Goal: Task Accomplishment & Management: Use online tool/utility

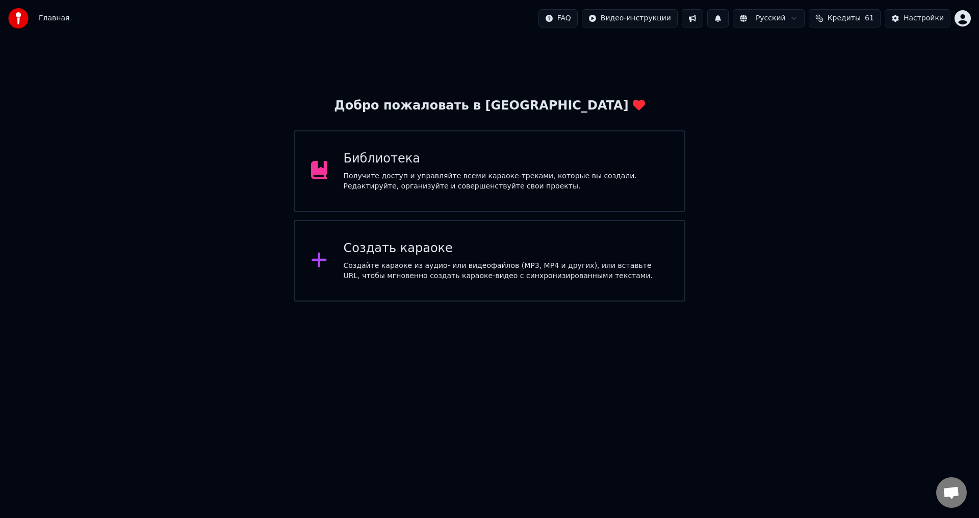
click at [483, 173] on div "Получите доступ и управляйте всеми караоке-треками, которые вы создали. Редакти…" at bounding box center [506, 181] width 325 height 20
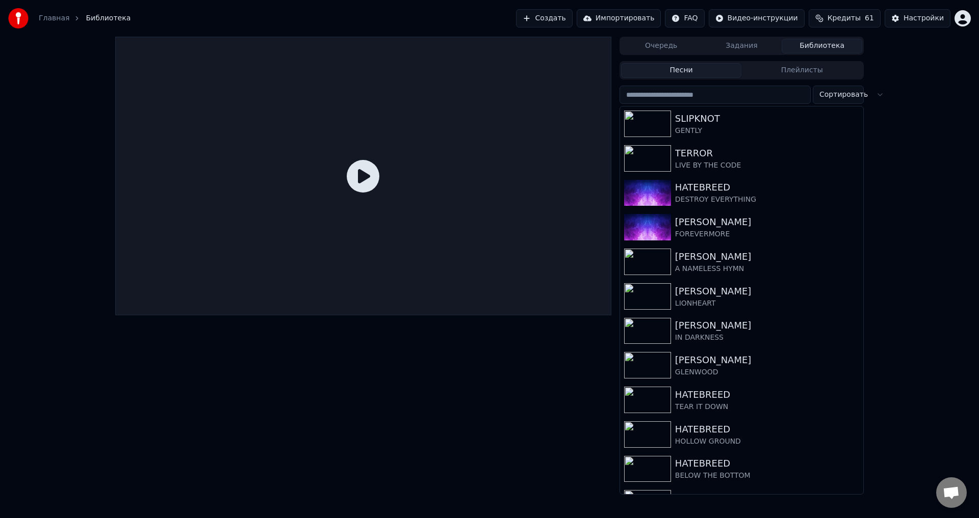
click at [559, 8] on div "Главная Библиотека Создать Импортировать FAQ Видео-инструкции Кредиты 61 Настро…" at bounding box center [489, 18] width 979 height 37
click at [561, 24] on button "Создать" at bounding box center [544, 18] width 56 height 18
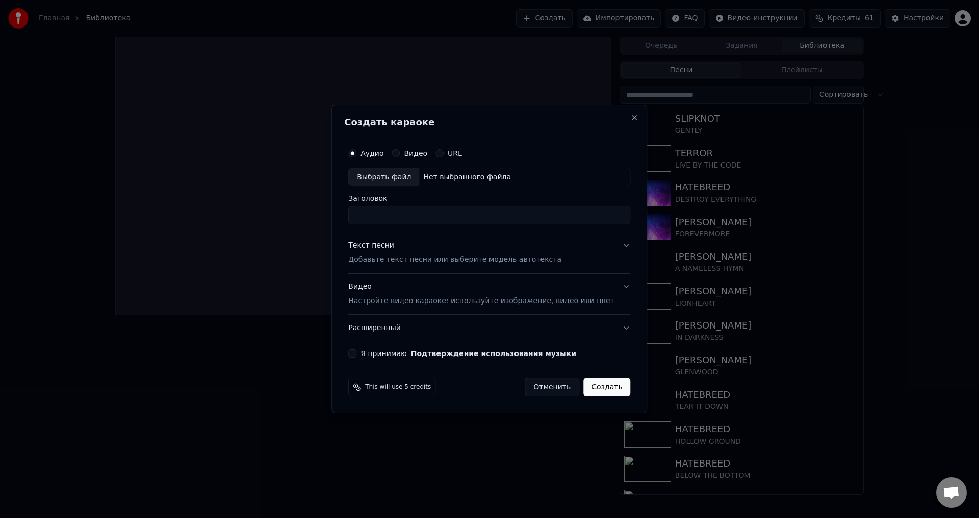
click at [386, 176] on div "Выбрать файл" at bounding box center [384, 177] width 70 height 18
type input "**********"
click at [403, 262] on p "Добавьте текст песни или выберите модель автотекста" at bounding box center [454, 260] width 213 height 10
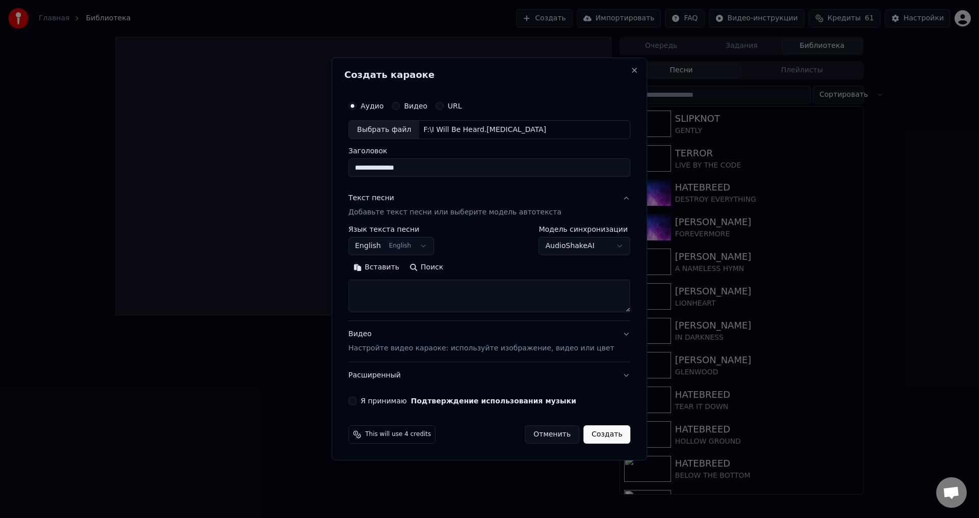
click at [419, 289] on textarea at bounding box center [489, 296] width 282 height 33
click at [471, 434] on div "This will use 4 credits Отменить Создать" at bounding box center [489, 435] width 282 height 18
click at [458, 294] on textarea at bounding box center [489, 296] width 282 height 33
paste textarea "**********"
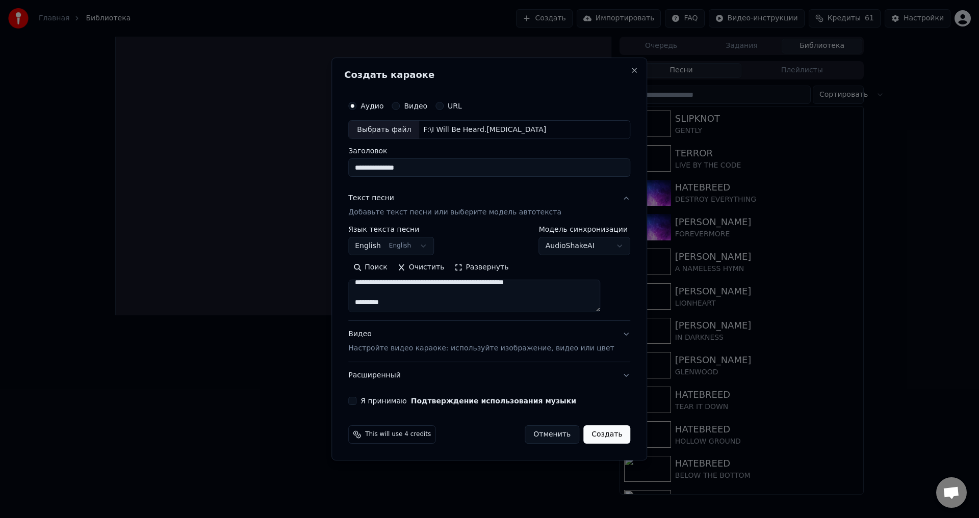
type textarea "**********"
click at [426, 347] on p "Настройте видео караоке: используйте изображение, видео или цвет" at bounding box center [481, 349] width 266 height 10
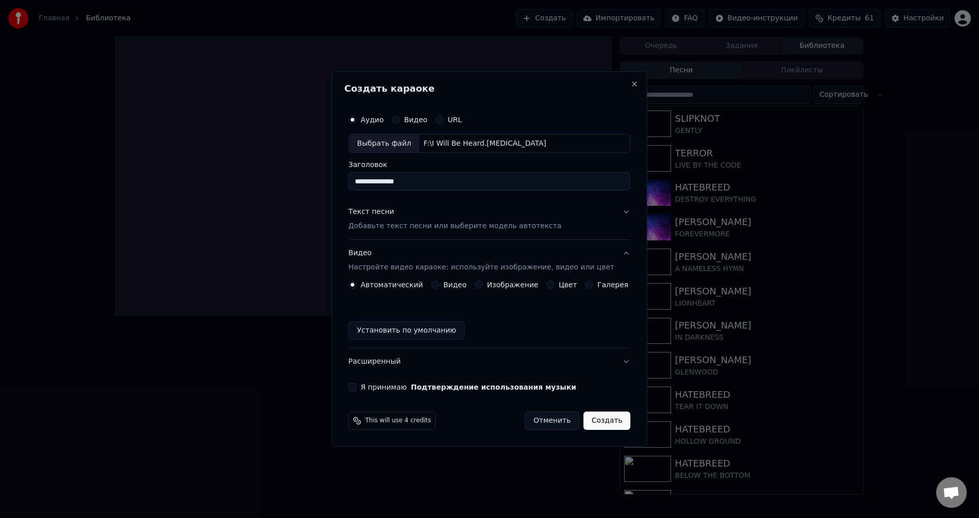
click at [481, 283] on button "Изображение" at bounding box center [479, 285] width 8 height 8
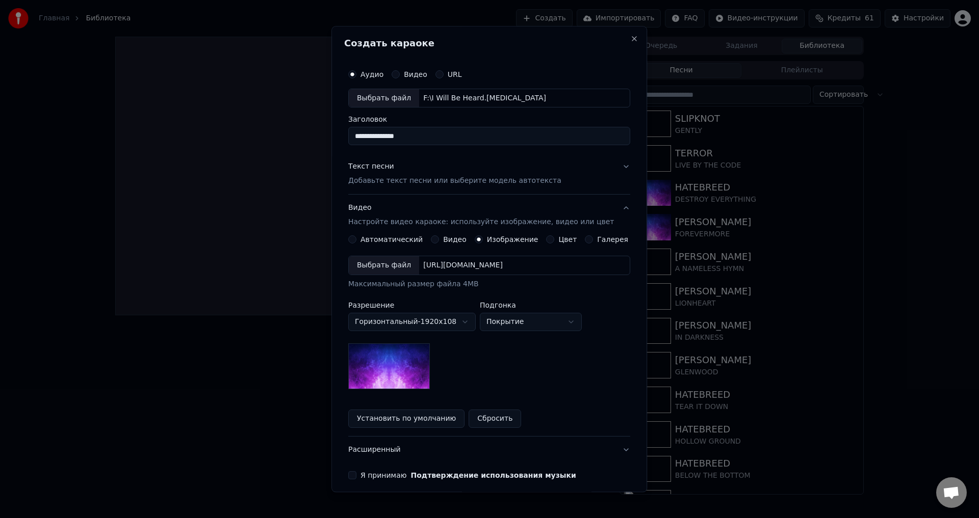
click at [393, 268] on div "Выбрать файл" at bounding box center [384, 266] width 70 height 18
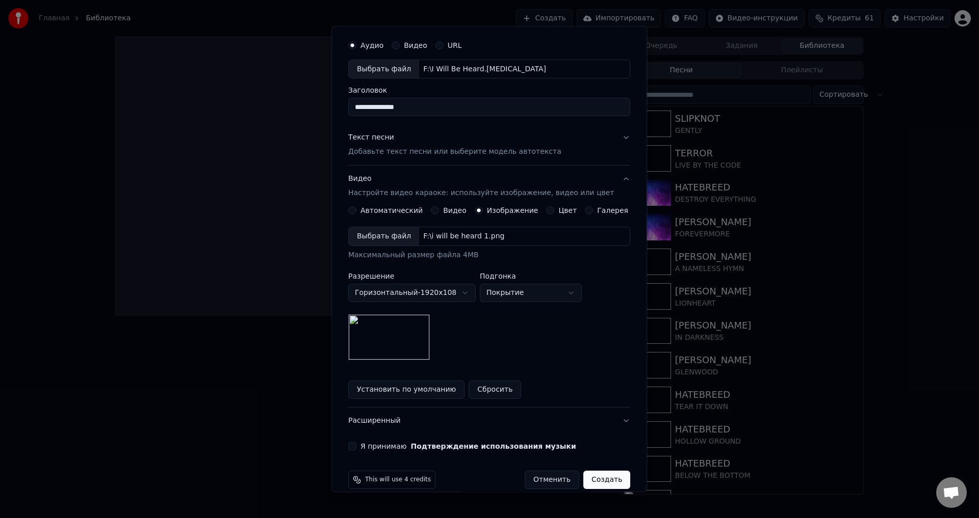
scroll to position [43, 0]
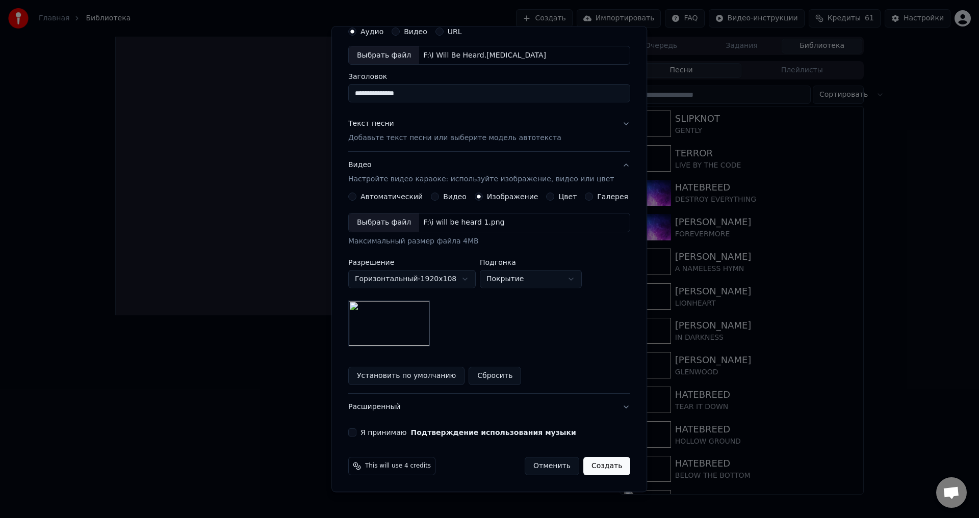
click at [356, 430] on button "Я принимаю Подтверждение использования музыки" at bounding box center [352, 433] width 8 height 8
click at [590, 460] on button "Создать" at bounding box center [606, 467] width 47 height 18
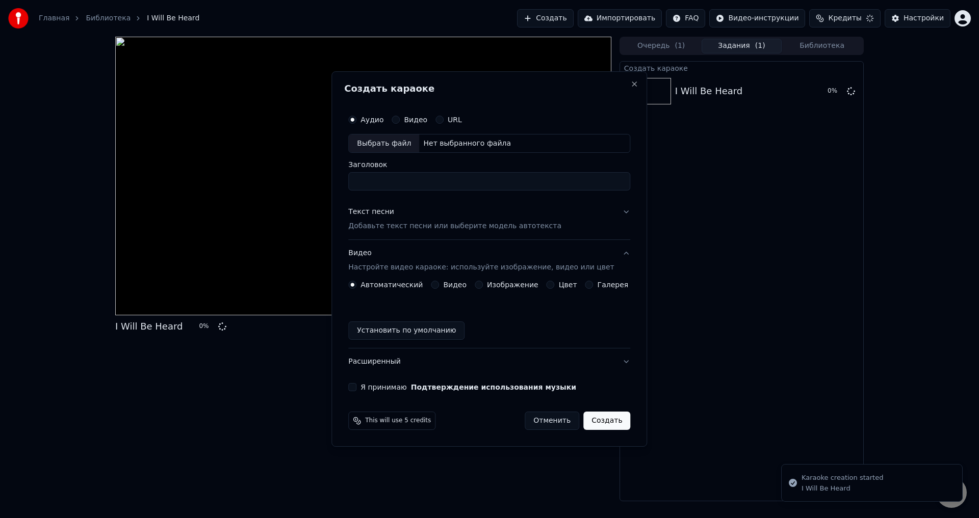
scroll to position [0, 0]
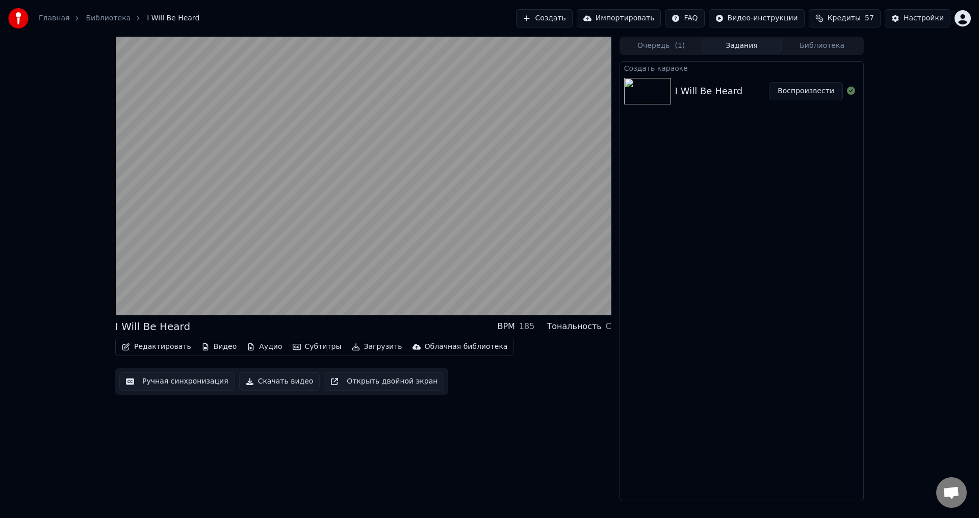
click at [517, 408] on div "I Will Be Heard BPM 185 Тональность C Редактировать Видео Аудио Субтитры Загруз…" at bounding box center [363, 269] width 496 height 465
click at [351, 323] on div "I Will Be Heard BPM 185 Тональность C" at bounding box center [363, 327] width 496 height 14
click at [344, 323] on div "I Will Be Heard BPM 185 Тональность C" at bounding box center [363, 327] width 496 height 14
click at [159, 348] on button "Редактировать" at bounding box center [156, 347] width 77 height 14
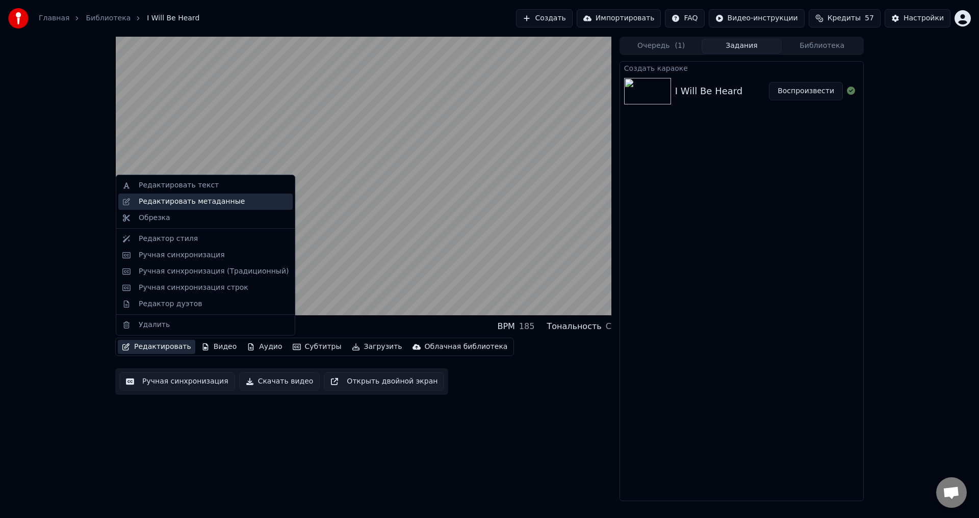
click at [194, 203] on div "Редактировать метаданные" at bounding box center [192, 202] width 106 height 10
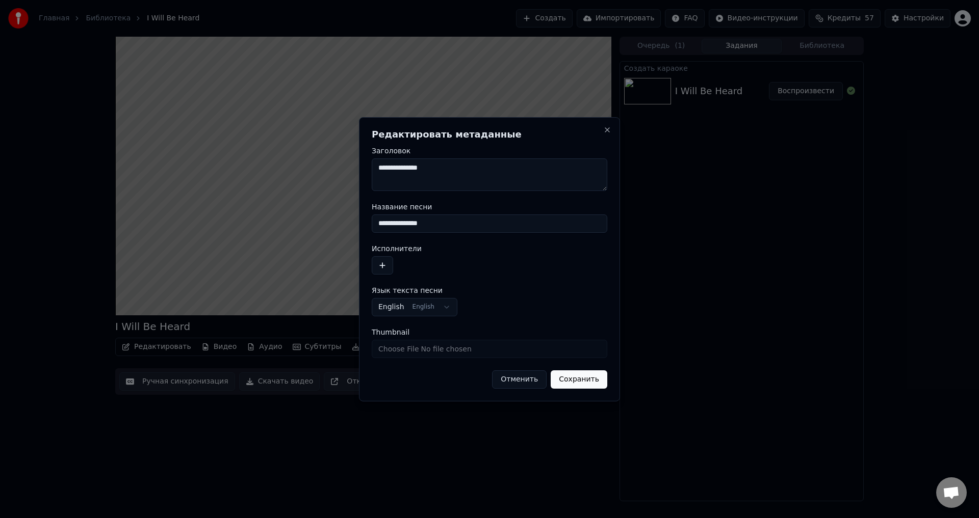
drag, startPoint x: 443, startPoint y: 225, endPoint x: 330, endPoint y: 229, distance: 112.7
click at [330, 229] on body "**********" at bounding box center [489, 259] width 979 height 518
type input "*********"
click at [383, 267] on button "button" at bounding box center [382, 265] width 21 height 18
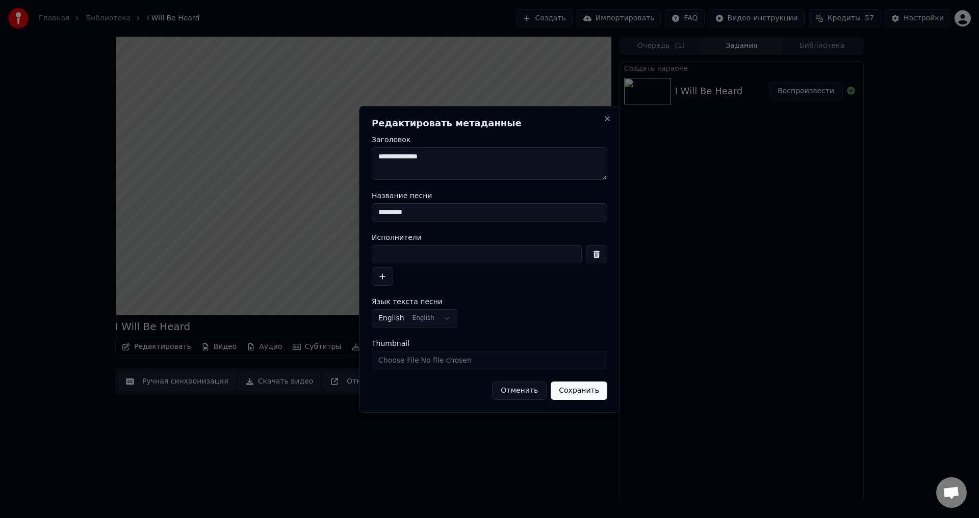
click at [437, 251] on input at bounding box center [477, 254] width 210 height 18
type input "**********"
click at [582, 385] on button "Сохранить" at bounding box center [579, 391] width 57 height 18
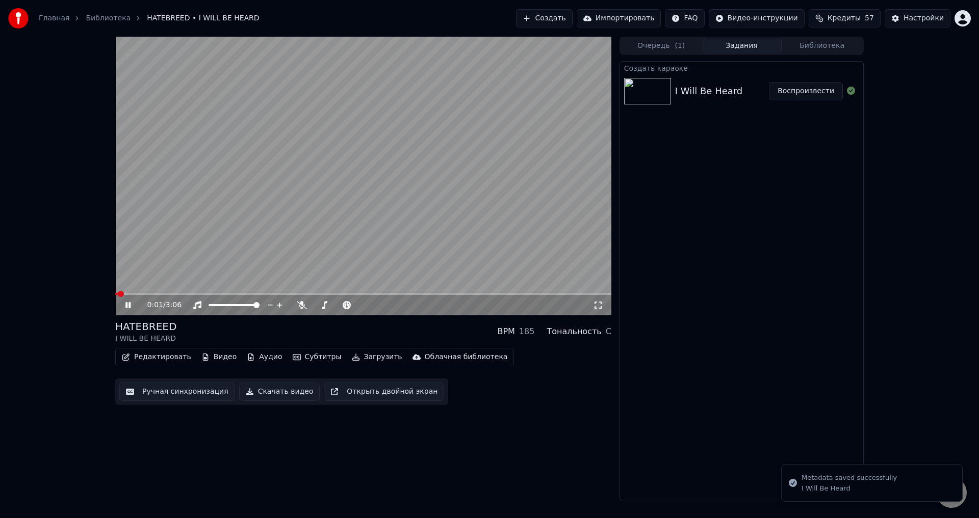
click at [115, 295] on span at bounding box center [116, 294] width 3 height 2
click at [369, 335] on div "HATEBREED I WILL BE HEARD BPM 185 Тональность C" at bounding box center [363, 332] width 496 height 24
click at [371, 330] on div "HATEBREED I WILL BE HEARD BPM 185 Тональность C" at bounding box center [363, 332] width 496 height 24
click at [372, 329] on div "HATEBREED I WILL BE HEARD BPM 185 Тональность C" at bounding box center [363, 332] width 496 height 24
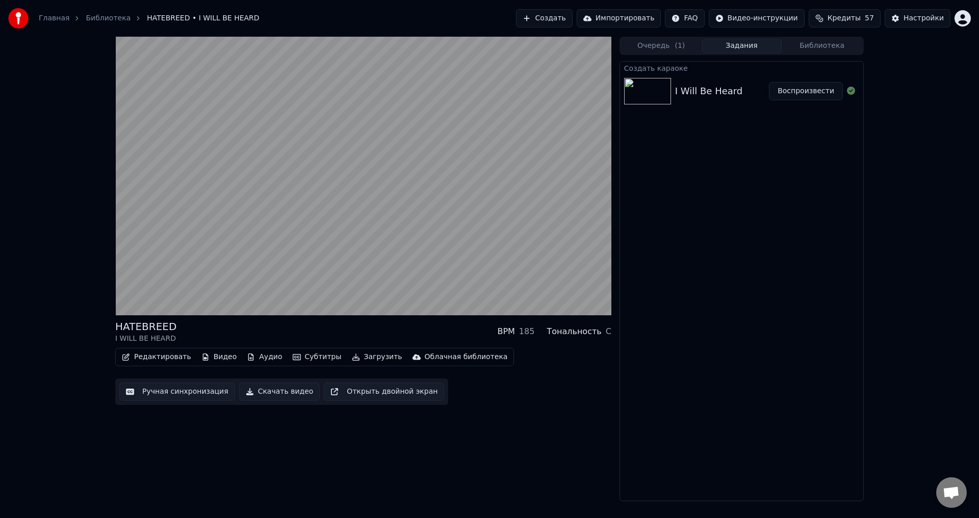
click at [351, 332] on div "HATEBREED I WILL BE HEARD BPM 185 Тональность C" at bounding box center [363, 332] width 496 height 24
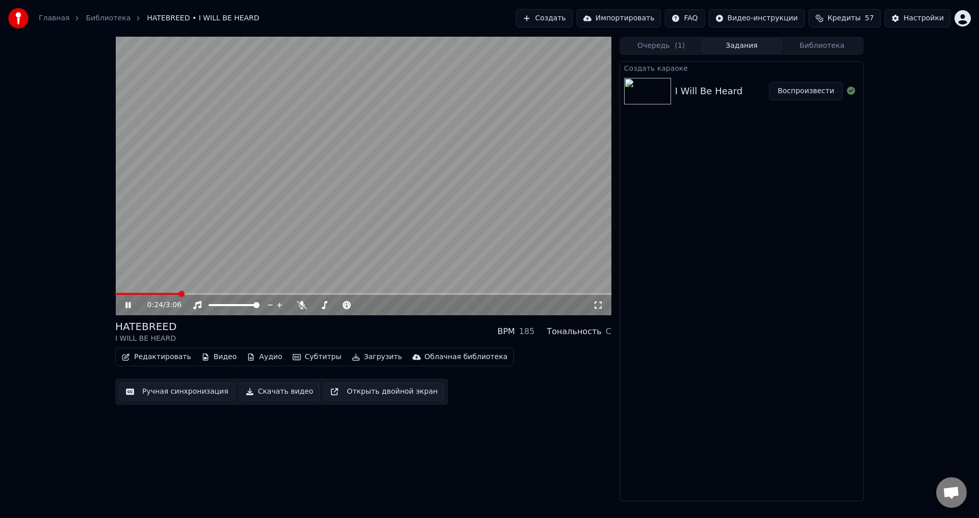
click at [192, 389] on button "Ручная синхронизация" at bounding box center [177, 392] width 116 height 18
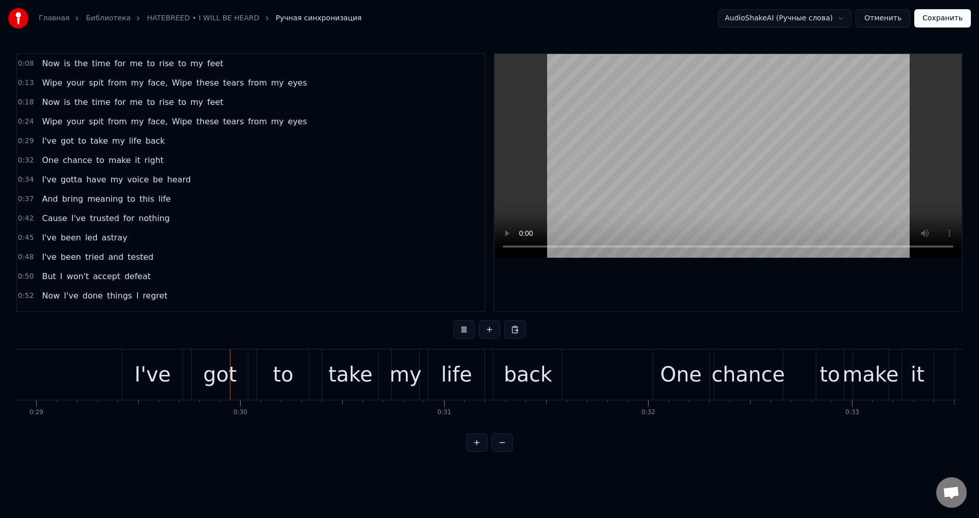
scroll to position [0, 5896]
click at [131, 375] on div "I've" at bounding box center [151, 375] width 60 height 50
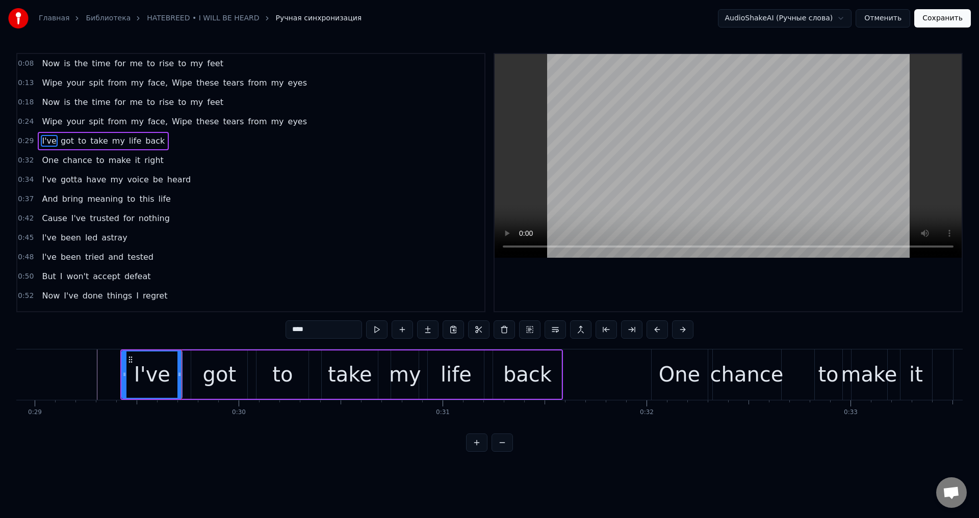
click at [208, 375] on div "got" at bounding box center [220, 374] width 34 height 31
click at [261, 374] on div "to" at bounding box center [282, 375] width 52 height 48
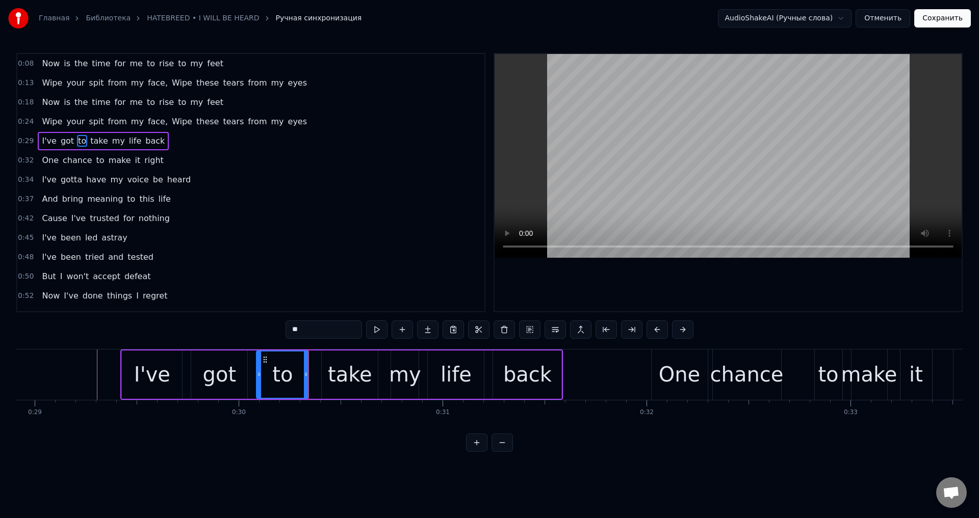
click at [327, 371] on div "take" at bounding box center [350, 375] width 56 height 48
type input "****"
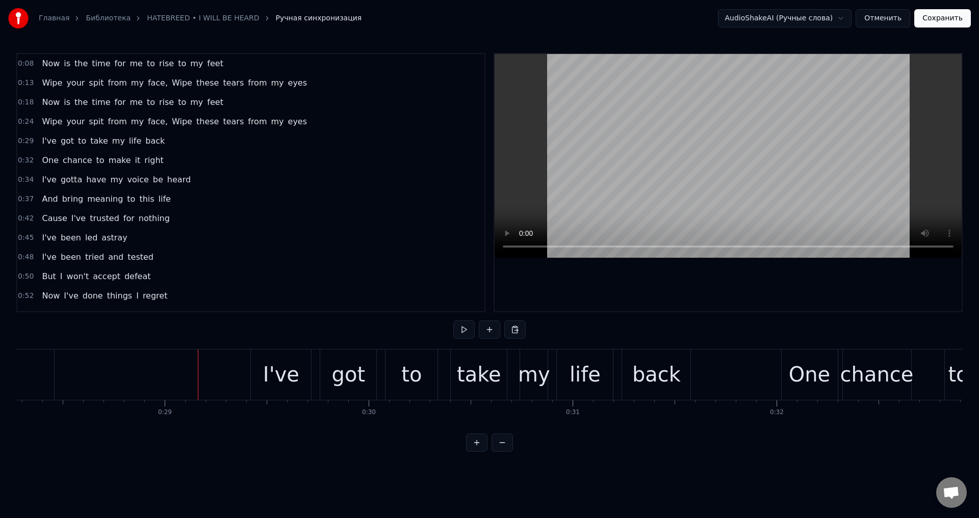
scroll to position [0, 5724]
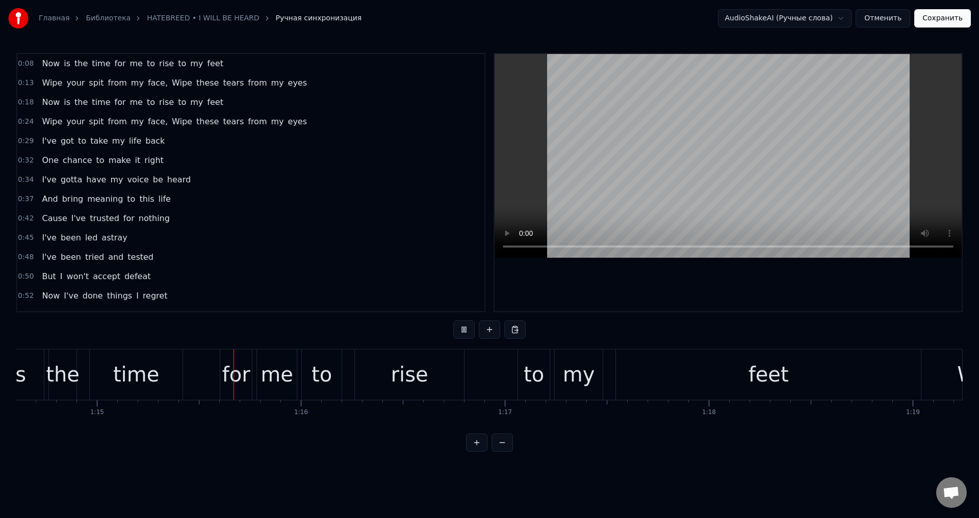
scroll to position [0, 15254]
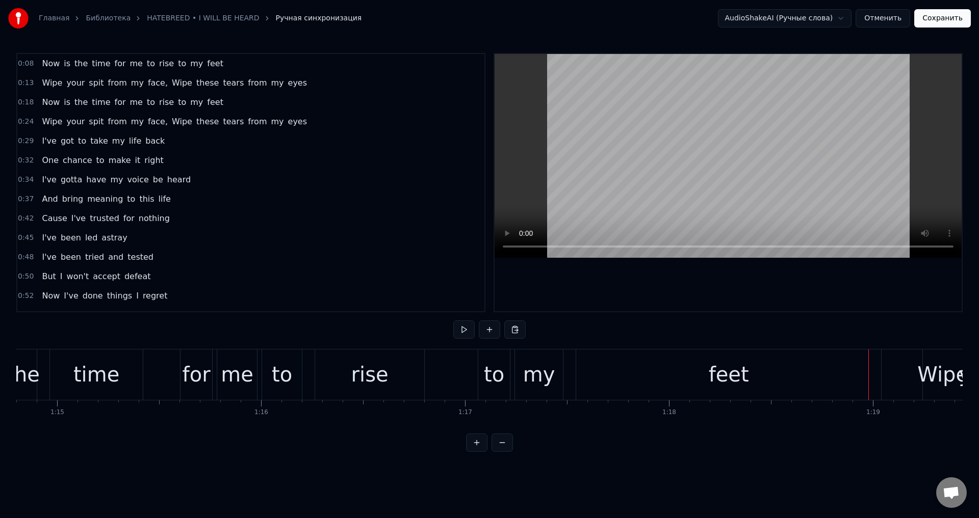
drag, startPoint x: 606, startPoint y: 373, endPoint x: 612, endPoint y: 376, distance: 7.1
click at [608, 373] on div "feet" at bounding box center [728, 375] width 305 height 50
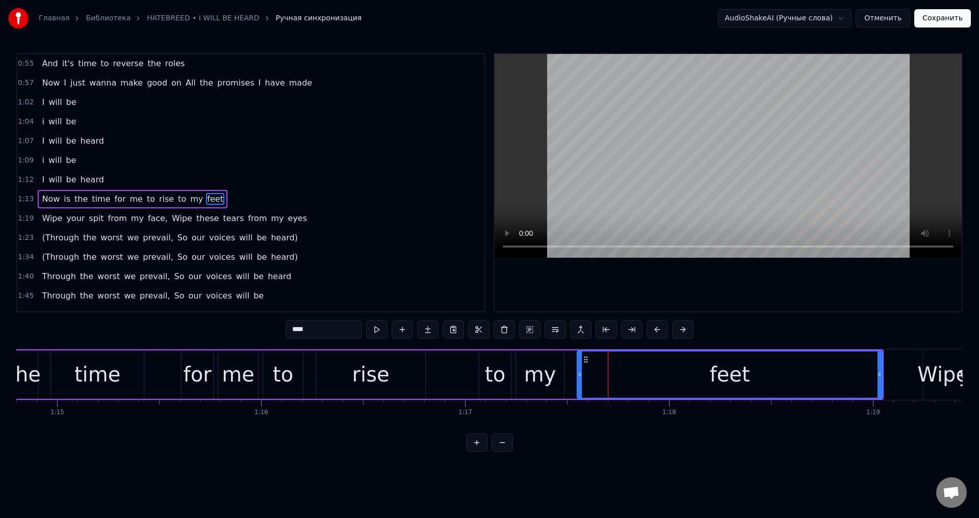
scroll to position [268, 0]
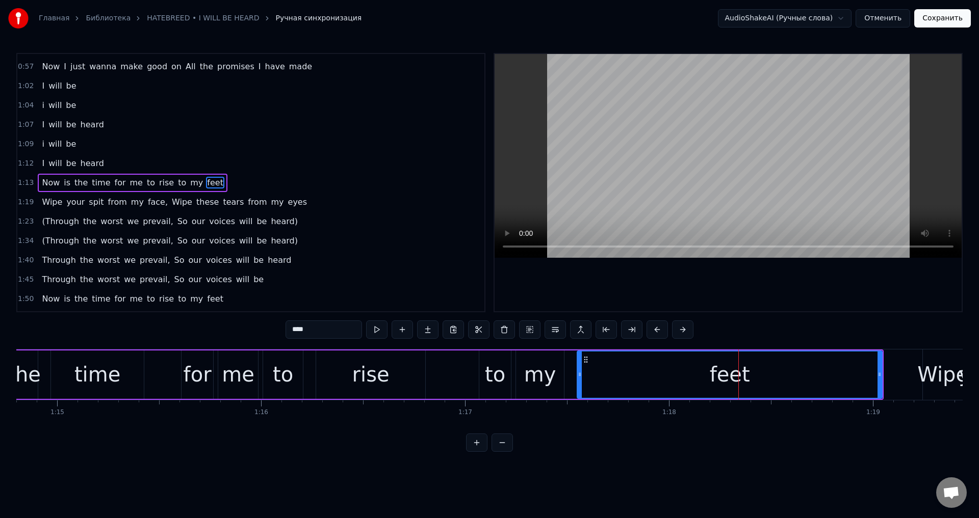
click at [444, 380] on div "Now is the time for me to rise to my feet" at bounding box center [348, 375] width 1071 height 50
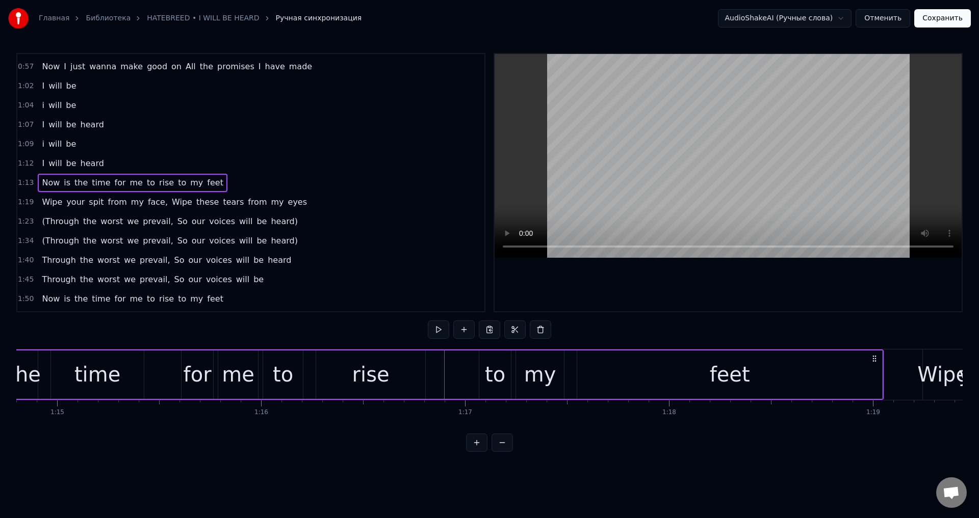
click at [510, 375] on div "to" at bounding box center [495, 375] width 32 height 48
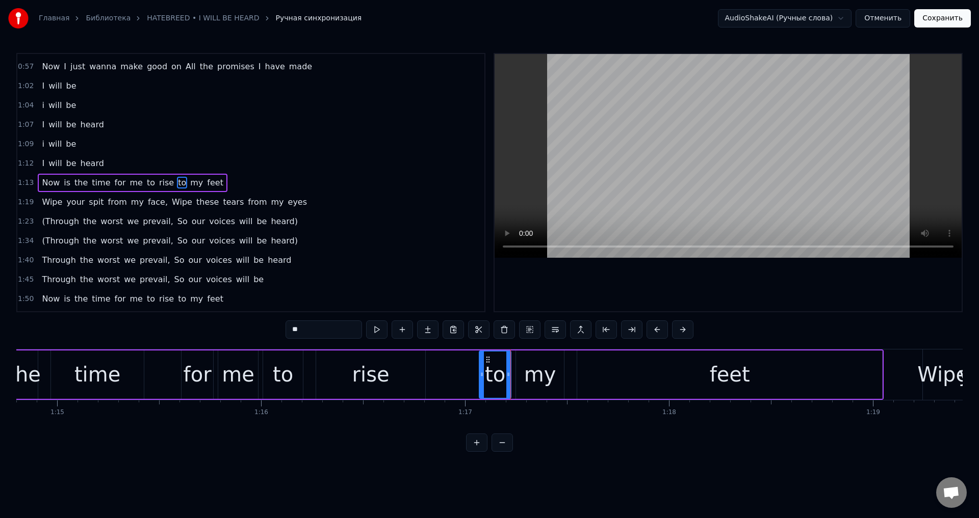
click at [528, 374] on div "my" at bounding box center [540, 374] width 32 height 31
click at [494, 366] on div "to" at bounding box center [495, 374] width 20 height 31
click at [557, 373] on div "my" at bounding box center [540, 375] width 48 height 48
drag, startPoint x: 560, startPoint y: 376, endPoint x: 552, endPoint y: 378, distance: 8.4
click at [552, 378] on icon at bounding box center [553, 375] width 4 height 8
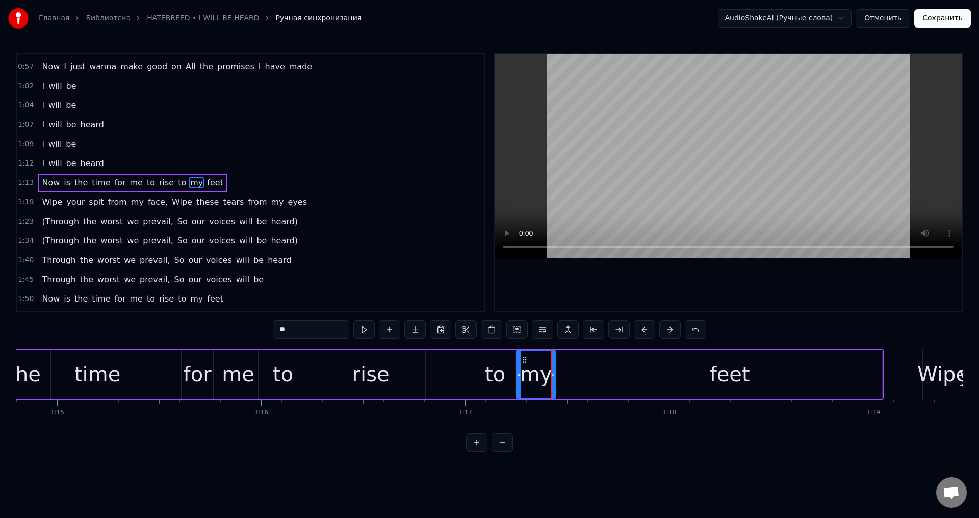
click at [592, 368] on div "feet" at bounding box center [729, 375] width 305 height 48
type input "****"
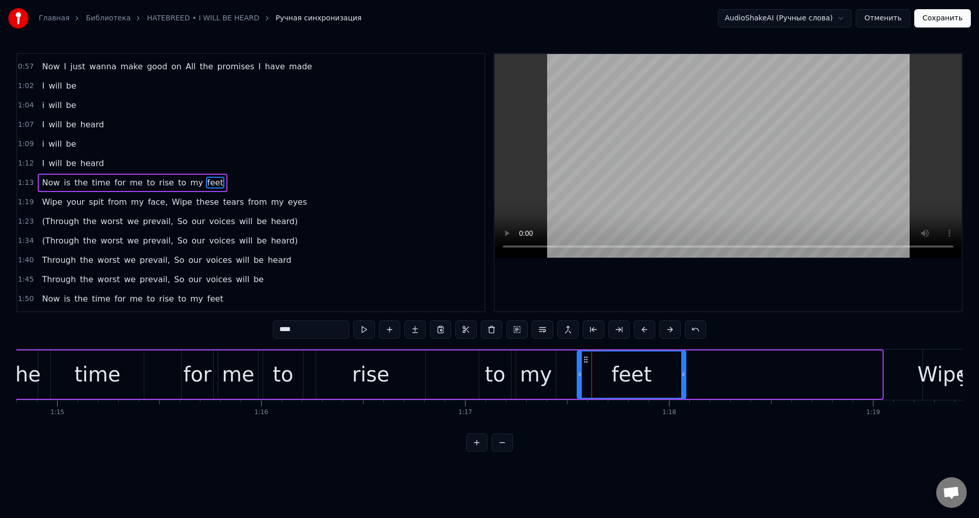
drag, startPoint x: 880, startPoint y: 384, endPoint x: 681, endPoint y: 390, distance: 199.4
click at [681, 390] on div at bounding box center [683, 375] width 4 height 46
drag, startPoint x: 681, startPoint y: 380, endPoint x: 692, endPoint y: 379, distance: 11.8
click at [692, 379] on div at bounding box center [691, 375] width 4 height 46
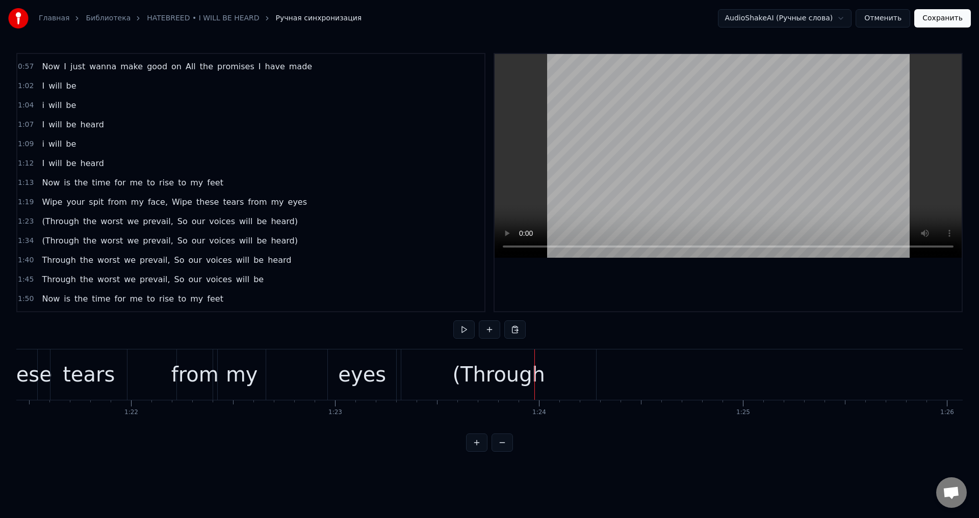
scroll to position [0, 16586]
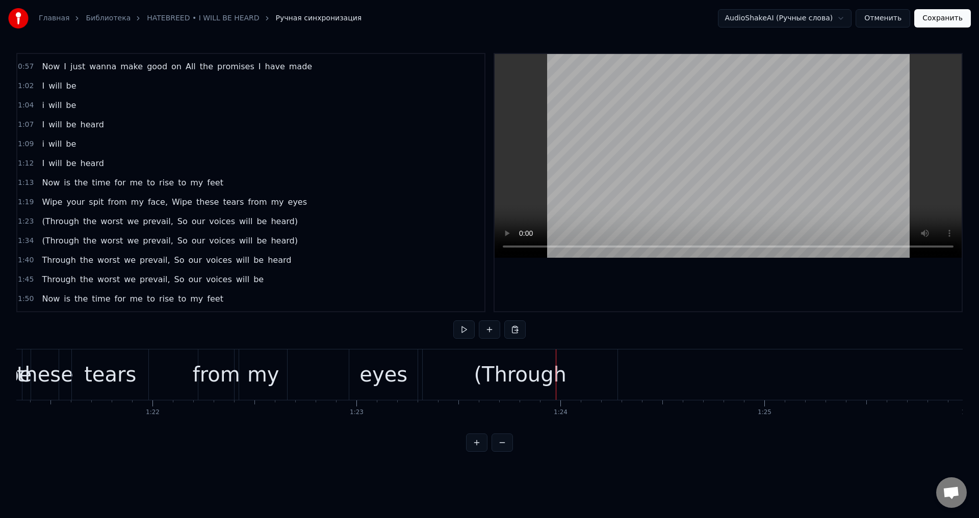
click at [249, 372] on div "my" at bounding box center [263, 375] width 48 height 50
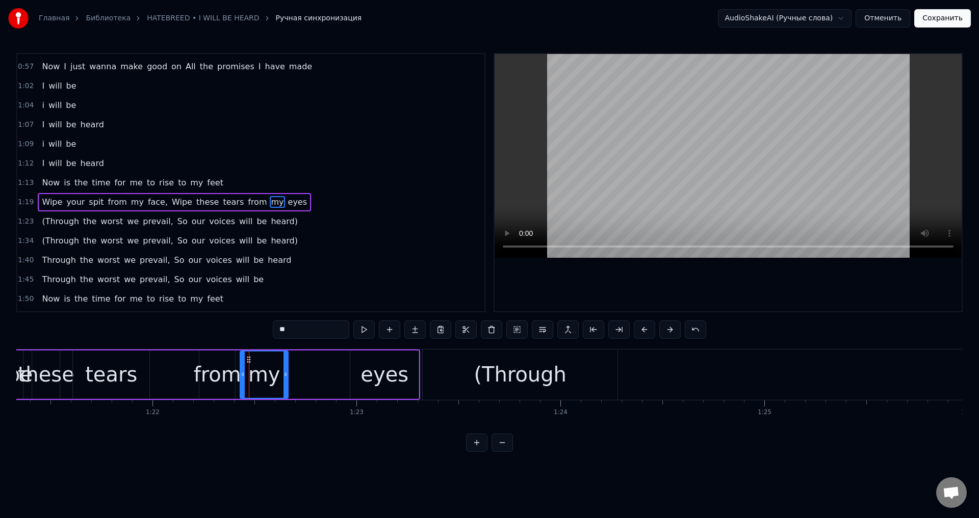
scroll to position [288, 0]
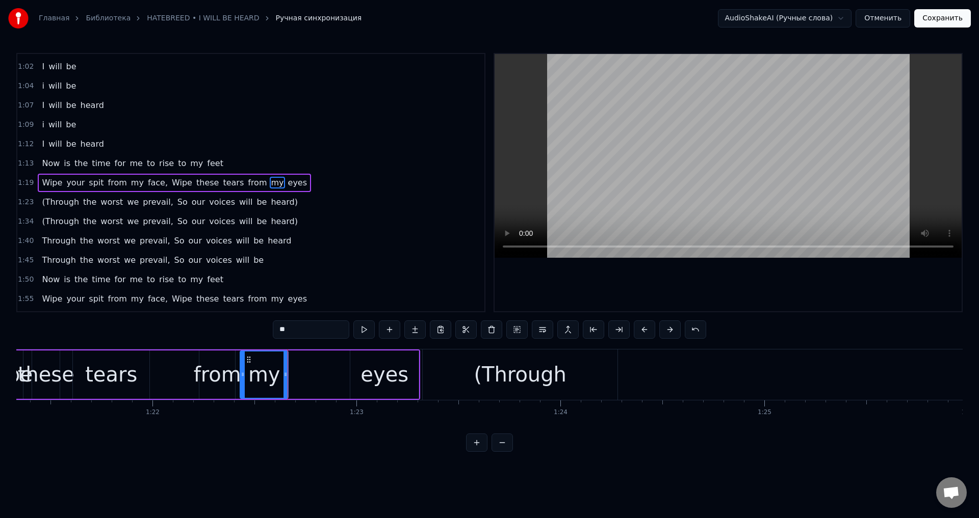
click at [364, 367] on div "eyes" at bounding box center [384, 375] width 68 height 48
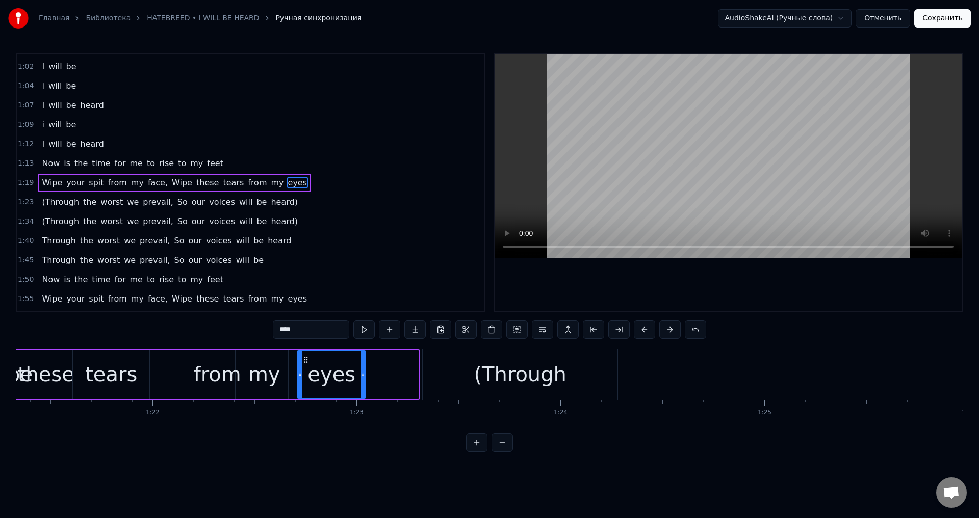
drag, startPoint x: 357, startPoint y: 360, endPoint x: 305, endPoint y: 370, distance: 53.4
click at [305, 370] on div "eyes" at bounding box center [331, 375] width 67 height 46
drag, startPoint x: 362, startPoint y: 372, endPoint x: 398, endPoint y: 372, distance: 36.2
click at [398, 372] on icon at bounding box center [398, 375] width 4 height 8
click at [451, 365] on div "(Through" at bounding box center [520, 375] width 195 height 50
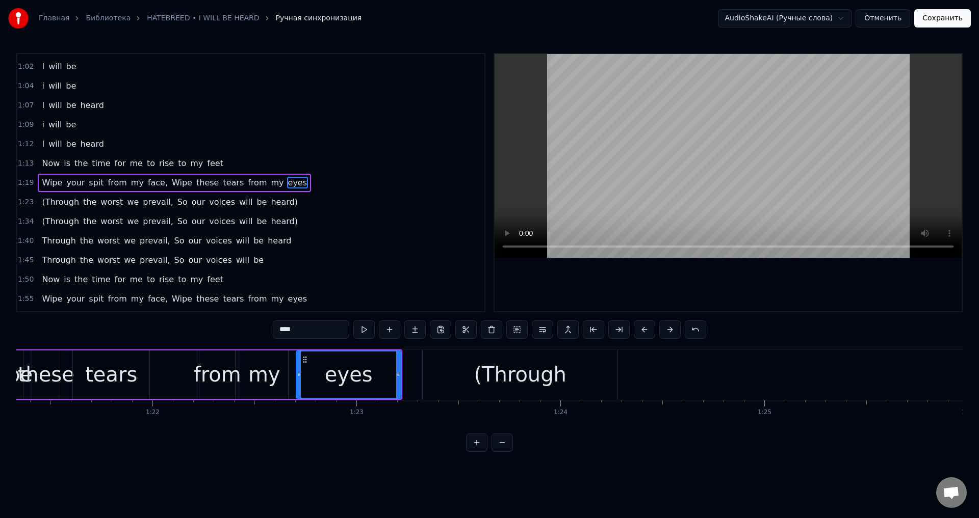
type input "********"
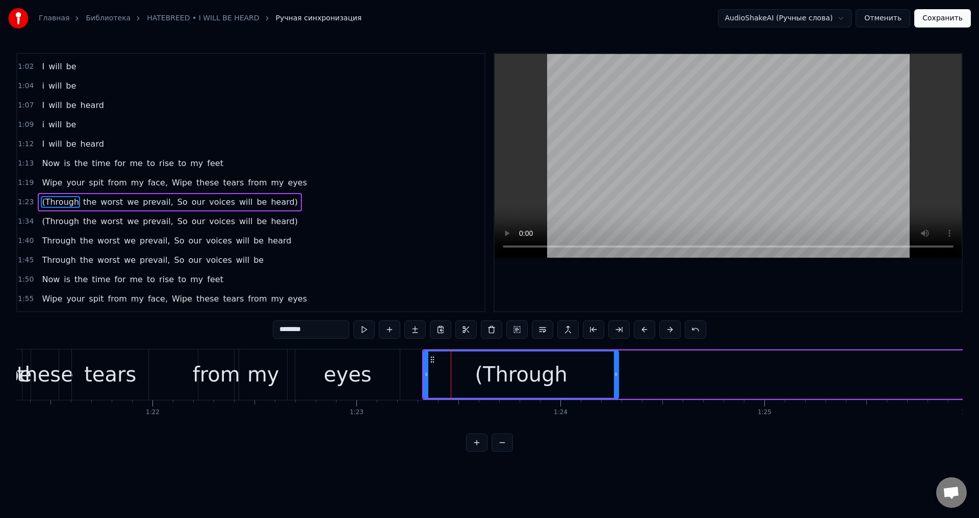
scroll to position [307, 0]
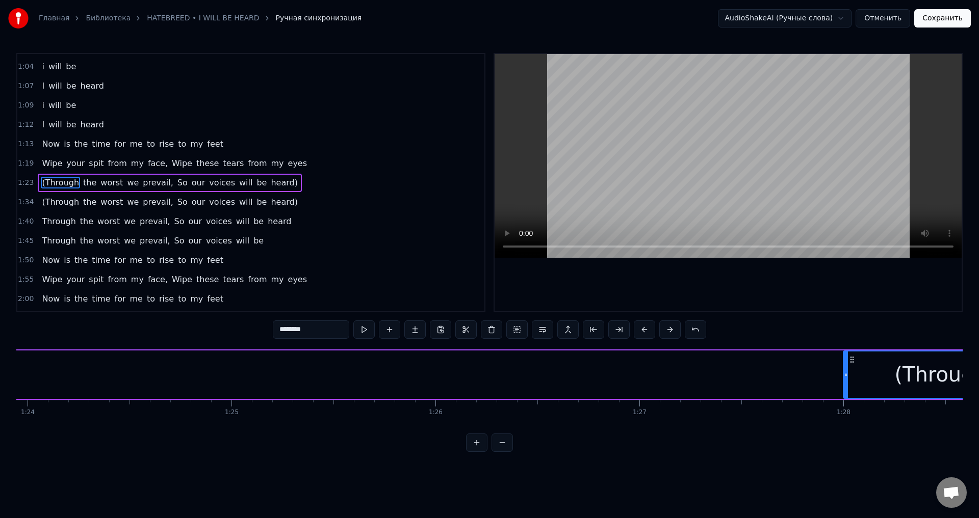
drag, startPoint x: 429, startPoint y: 360, endPoint x: 838, endPoint y: 369, distance: 409.0
click at [844, 369] on div "(Through" at bounding box center [941, 375] width 194 height 46
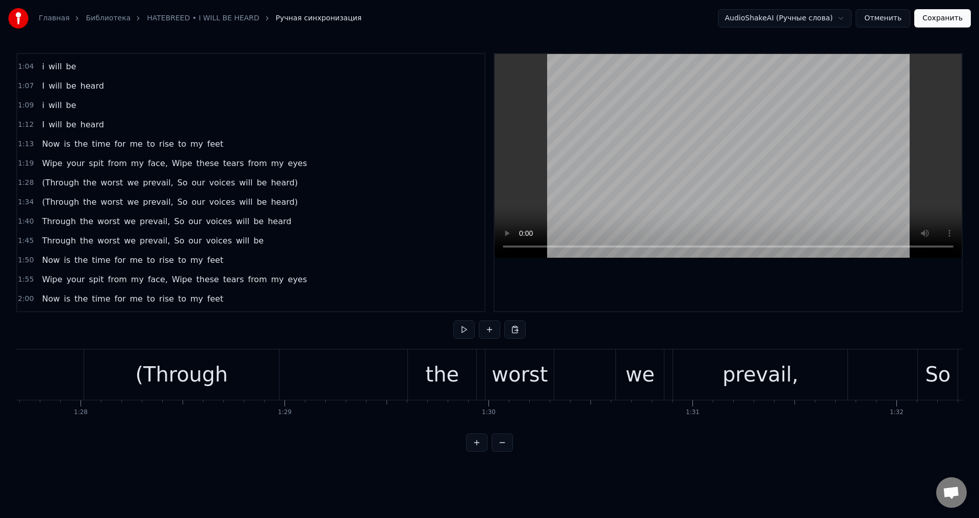
scroll to position [0, 17923]
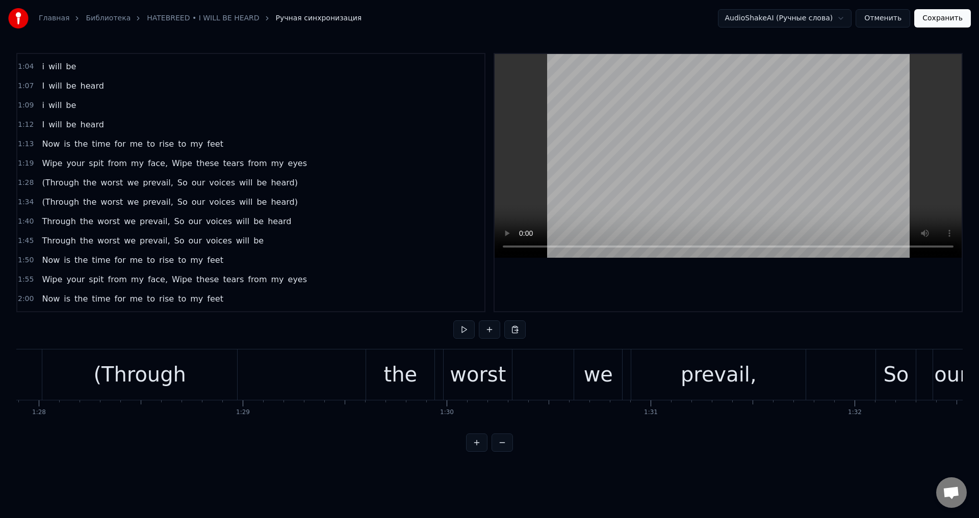
click at [368, 369] on div "the" at bounding box center [400, 375] width 68 height 50
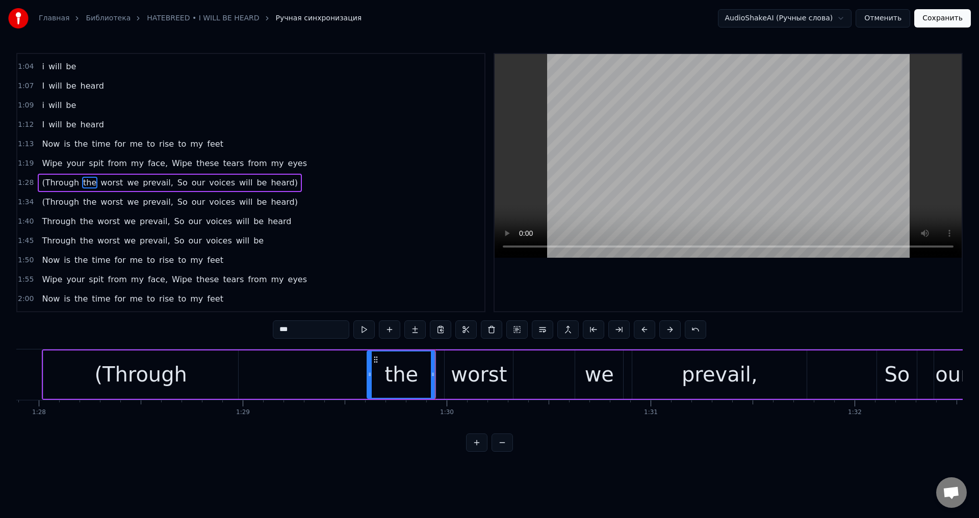
click at [371, 372] on icon at bounding box center [370, 375] width 4 height 8
drag, startPoint x: 370, startPoint y: 373, endPoint x: 398, endPoint y: 375, distance: 28.1
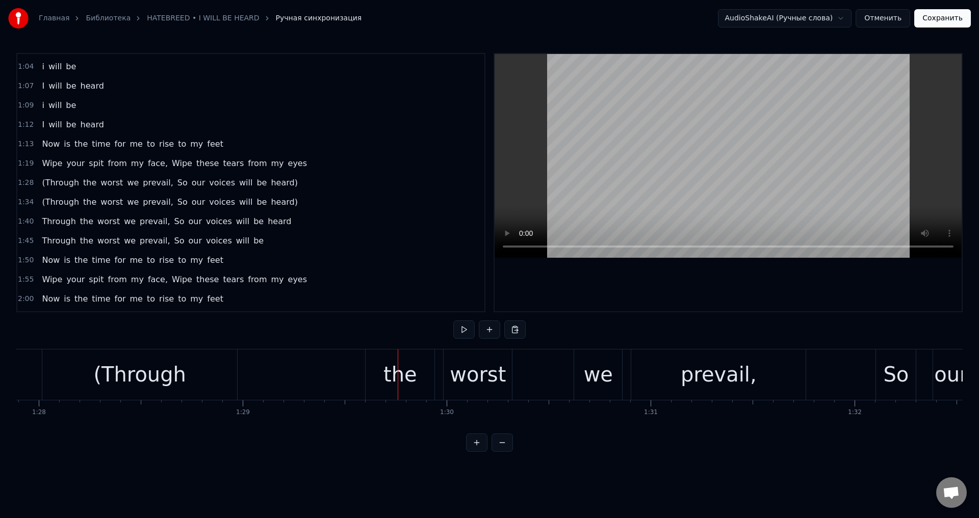
click at [370, 375] on div "the" at bounding box center [400, 375] width 69 height 50
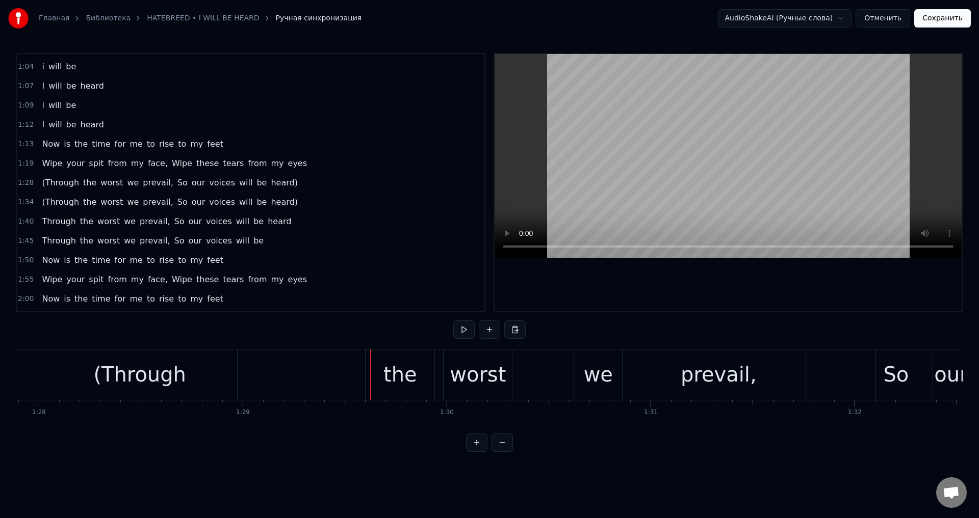
click at [374, 374] on div "the" at bounding box center [400, 375] width 69 height 50
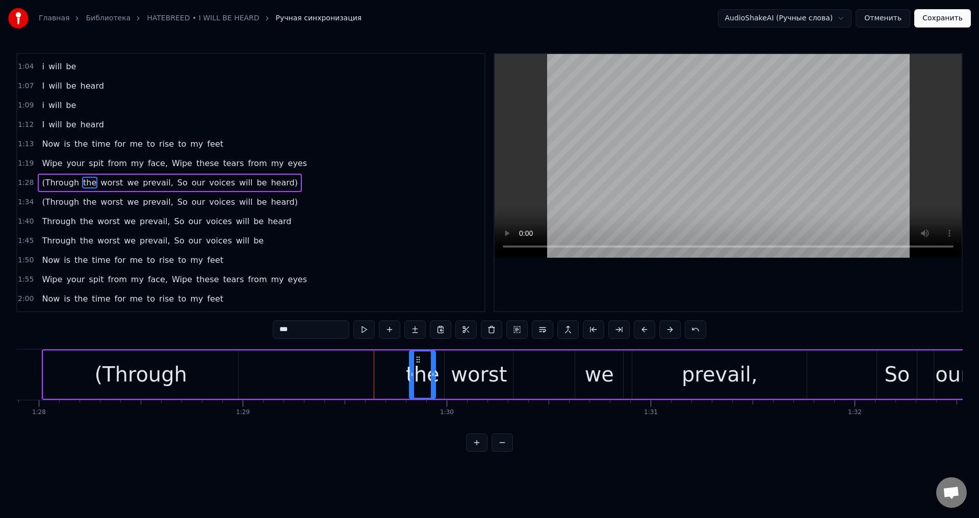
drag, startPoint x: 367, startPoint y: 376, endPoint x: 411, endPoint y: 376, distance: 43.8
click at [411, 376] on icon at bounding box center [412, 375] width 4 height 8
click at [107, 373] on div "(Through" at bounding box center [140, 374] width 93 height 31
type input "********"
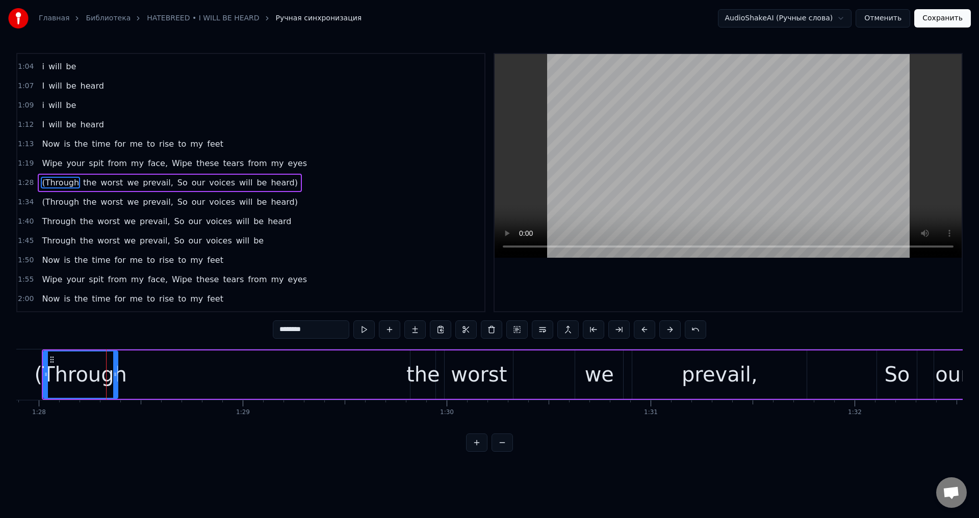
drag, startPoint x: 236, startPoint y: 368, endPoint x: 115, endPoint y: 380, distance: 121.4
click at [115, 380] on div at bounding box center [115, 375] width 4 height 46
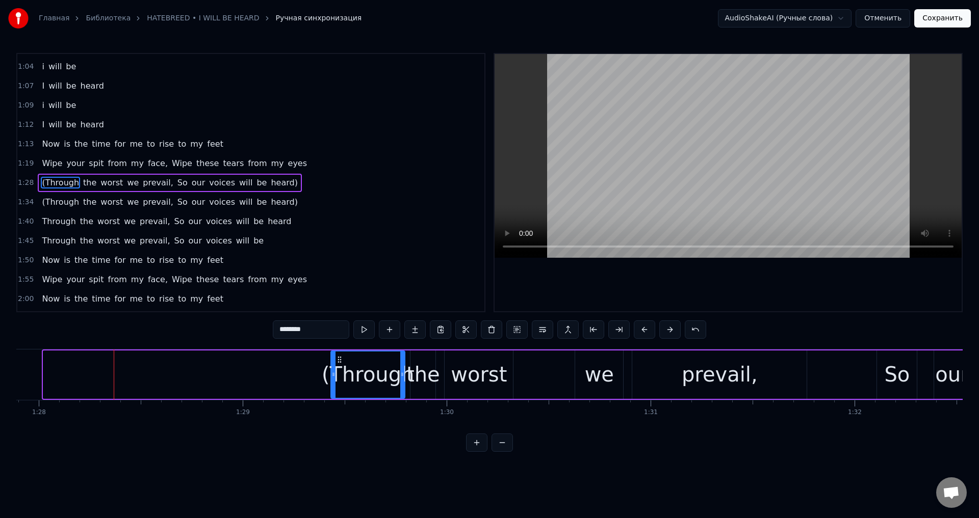
drag, startPoint x: 60, startPoint y: 359, endPoint x: 341, endPoint y: 361, distance: 281.4
click at [341, 361] on icon at bounding box center [339, 360] width 8 height 8
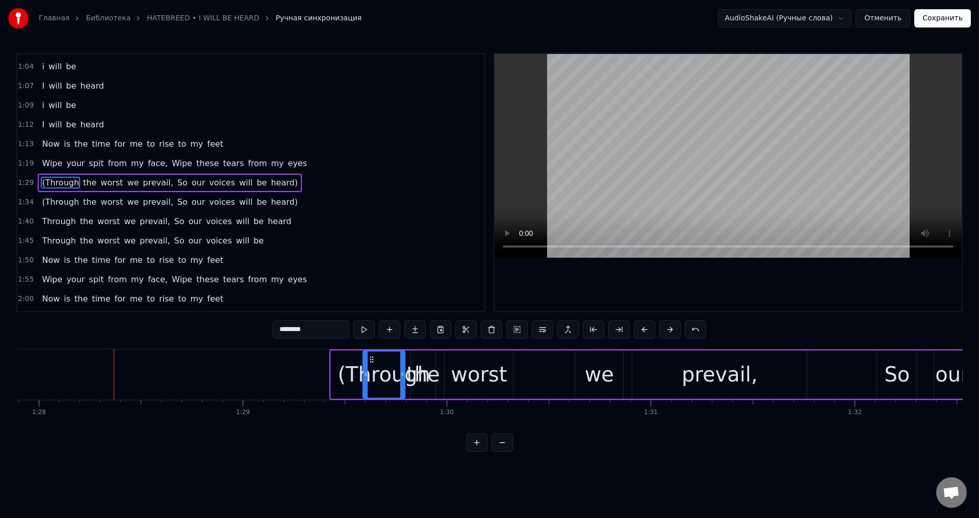
drag, startPoint x: 332, startPoint y: 374, endPoint x: 365, endPoint y: 375, distance: 32.1
click at [365, 375] on icon at bounding box center [366, 375] width 4 height 8
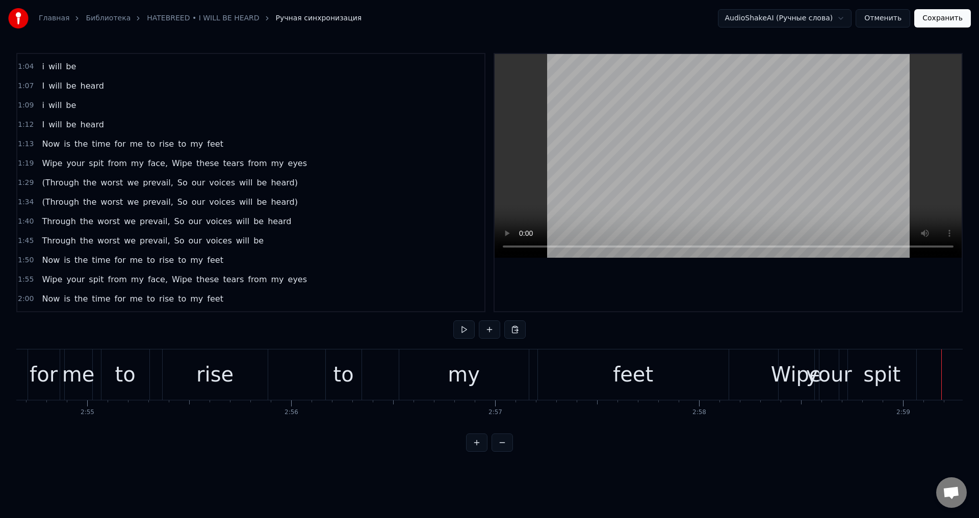
scroll to position [0, 35512]
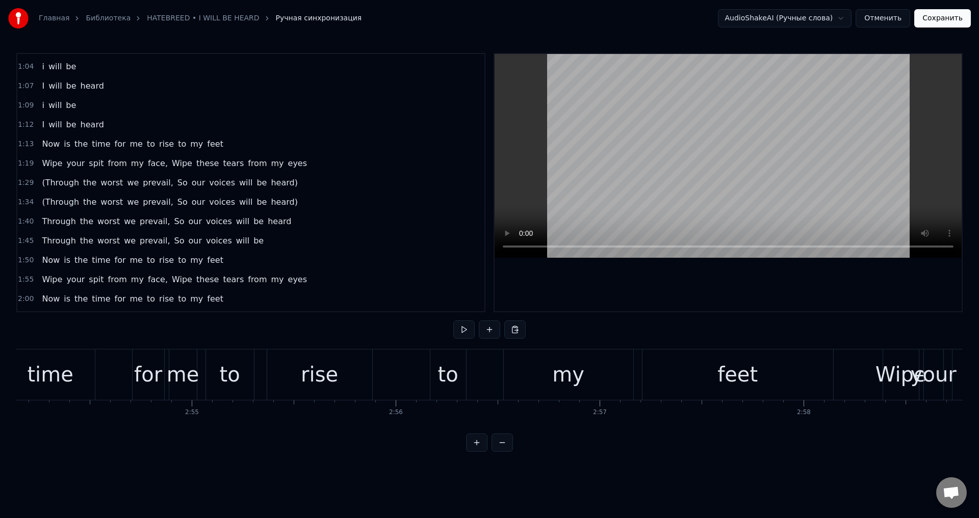
click at [714, 385] on div "feet" at bounding box center [737, 375] width 191 height 50
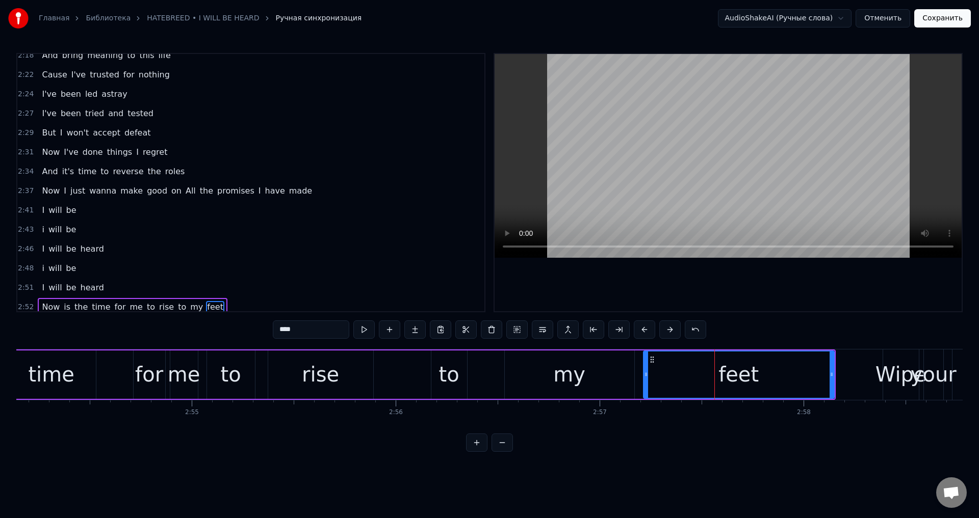
scroll to position [692, 0]
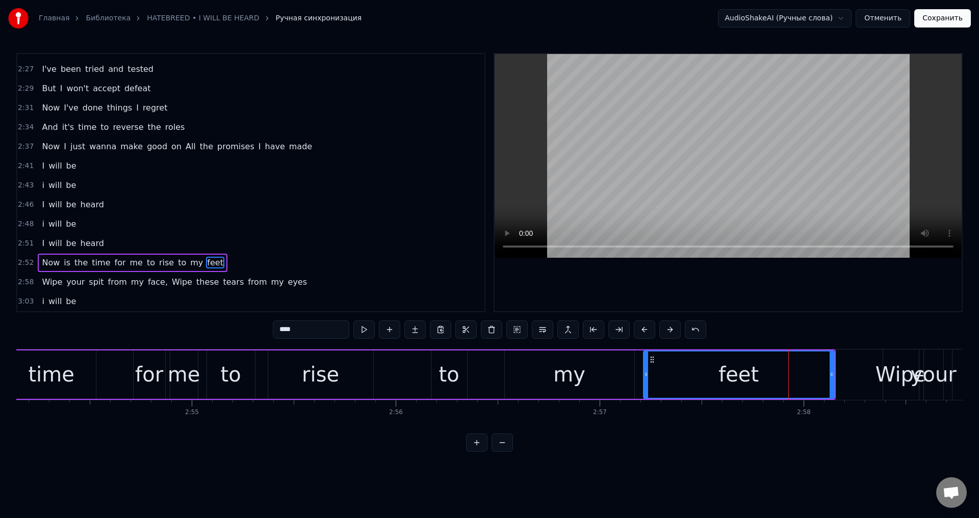
click at [592, 366] on div "my" at bounding box center [569, 375] width 129 height 48
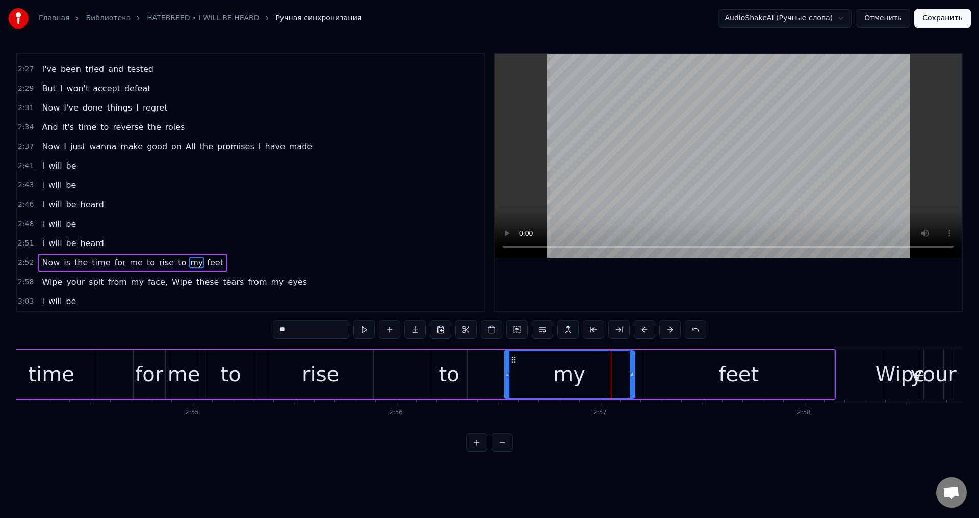
click at [432, 369] on div "to" at bounding box center [449, 375] width 36 height 48
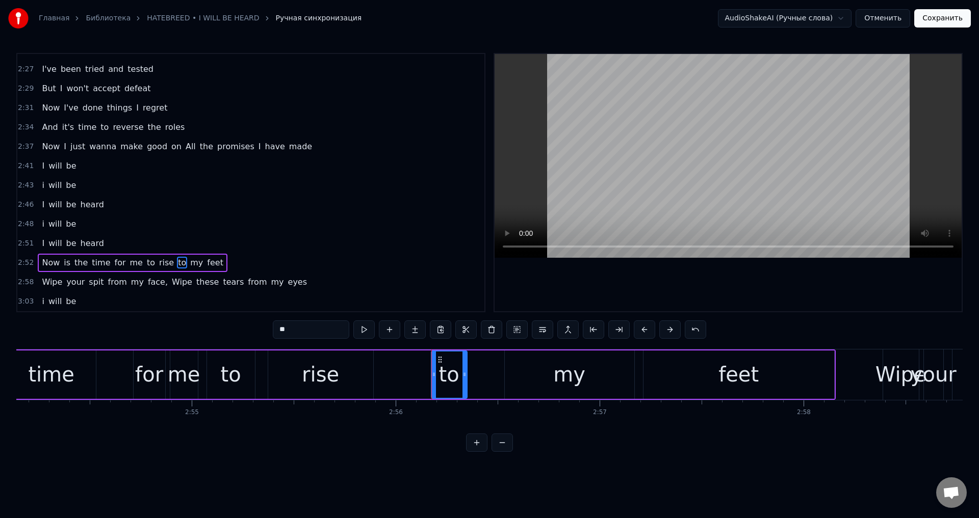
click at [331, 375] on div "rise" at bounding box center [320, 374] width 37 height 31
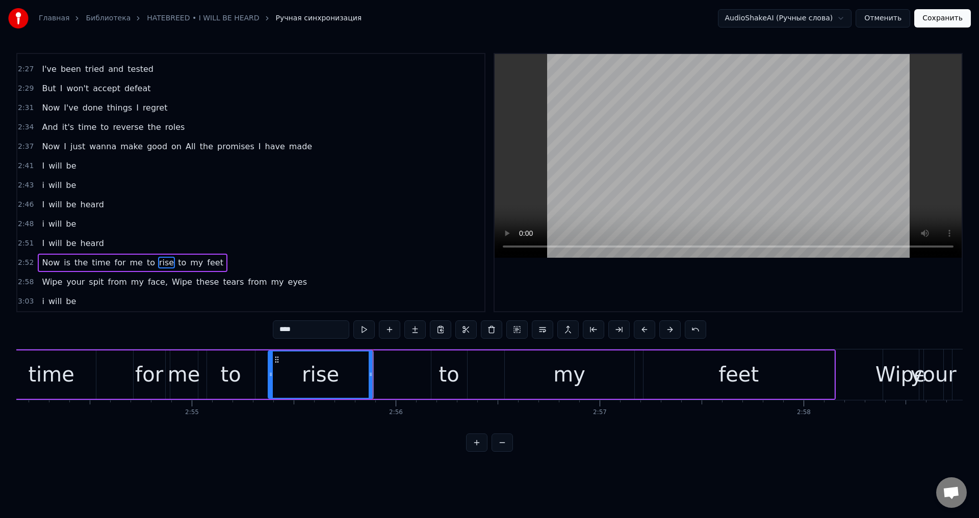
click at [436, 367] on div "to" at bounding box center [449, 375] width 36 height 48
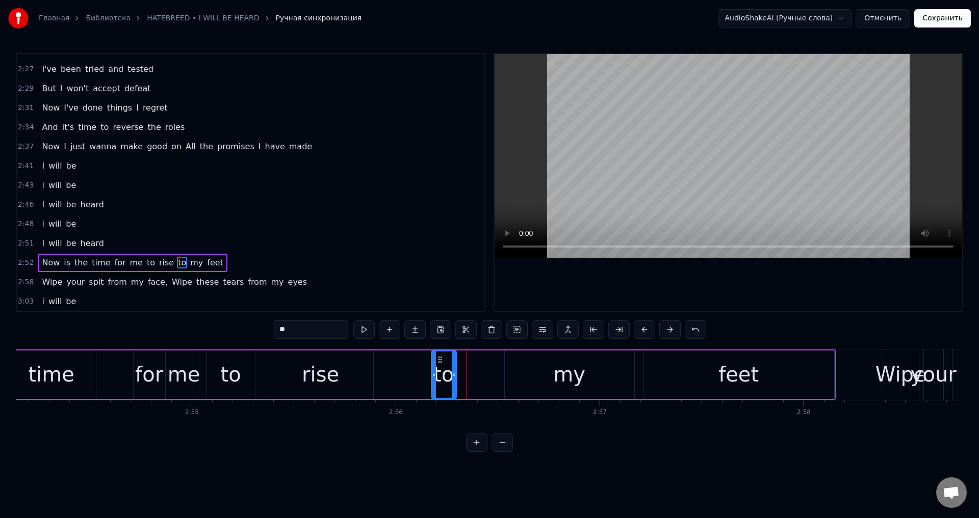
drag, startPoint x: 464, startPoint y: 367, endPoint x: 448, endPoint y: 371, distance: 16.9
click at [453, 371] on div at bounding box center [454, 375] width 4 height 46
drag, startPoint x: 434, startPoint y: 360, endPoint x: 429, endPoint y: 361, distance: 5.8
click at [429, 361] on icon at bounding box center [433, 360] width 8 height 8
click at [542, 361] on div "my" at bounding box center [569, 375] width 129 height 48
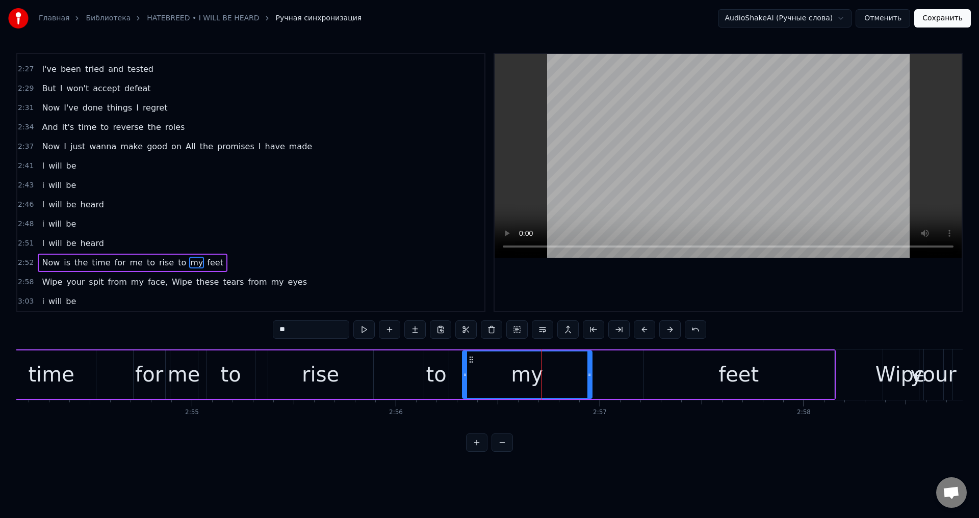
drag, startPoint x: 506, startPoint y: 359, endPoint x: 472, endPoint y: 364, distance: 34.5
click at [472, 364] on icon at bounding box center [471, 360] width 8 height 8
drag, startPoint x: 590, startPoint y: 370, endPoint x: 493, endPoint y: 377, distance: 97.1
click at [493, 377] on div at bounding box center [493, 375] width 4 height 46
click at [660, 365] on div "feet" at bounding box center [738, 375] width 191 height 48
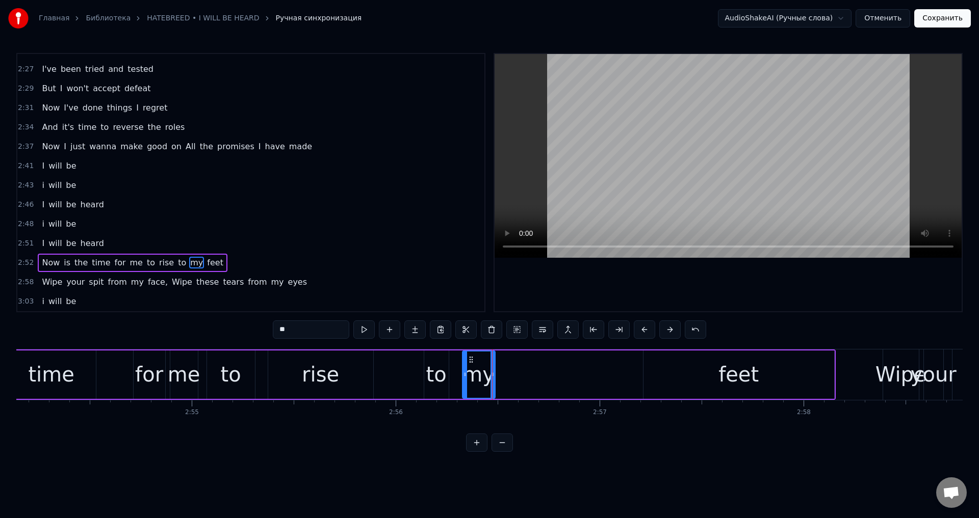
type input "****"
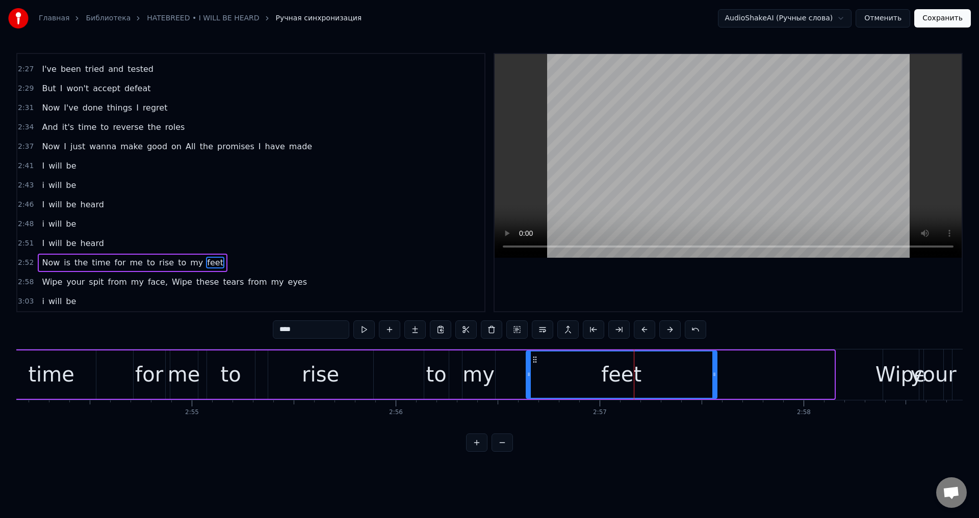
drag, startPoint x: 651, startPoint y: 360, endPoint x: 533, endPoint y: 369, distance: 117.6
click at [533, 369] on div "feet" at bounding box center [622, 375] width 190 height 46
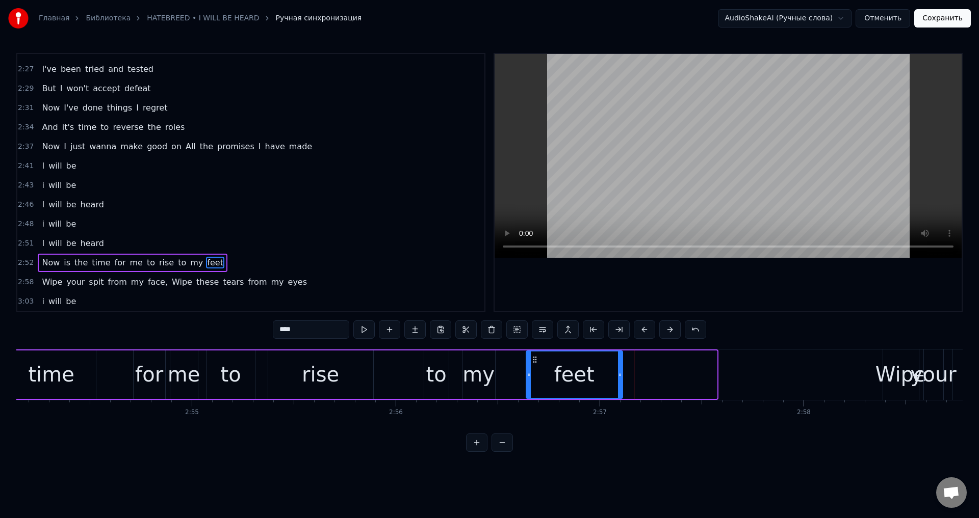
drag, startPoint x: 715, startPoint y: 373, endPoint x: 621, endPoint y: 381, distance: 94.7
click at [621, 381] on div at bounding box center [620, 375] width 4 height 46
click at [407, 378] on div "Now is the time for me to rise to my feet" at bounding box center [194, 375] width 859 height 50
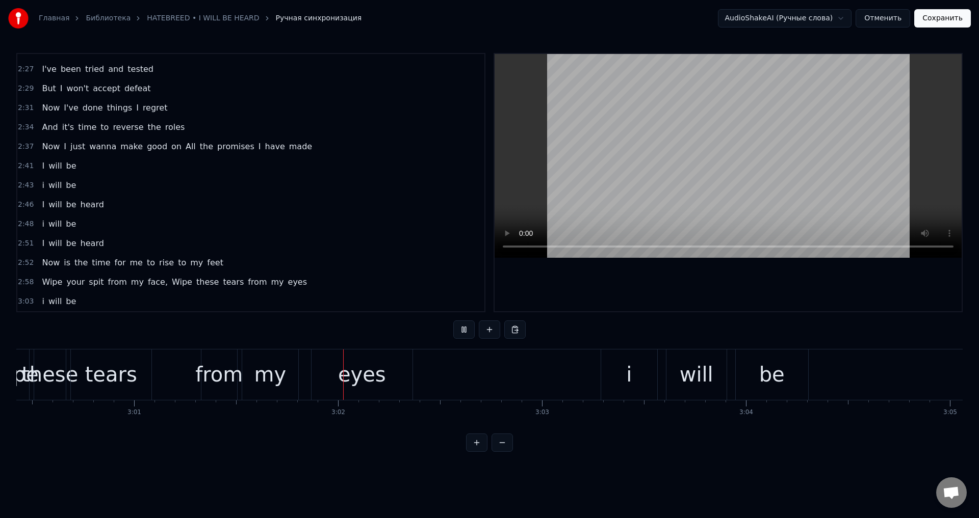
scroll to position [0, 36971]
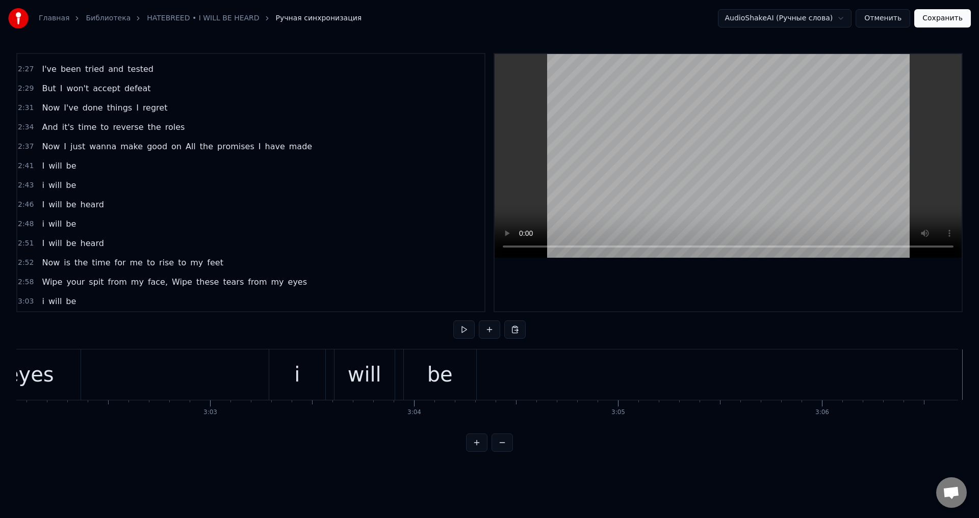
click at [294, 376] on div "i" at bounding box center [297, 375] width 56 height 50
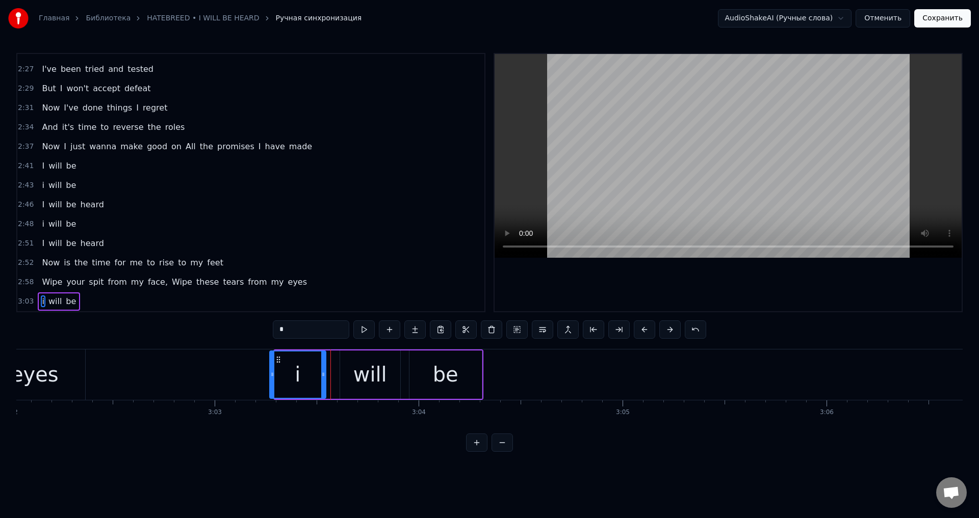
drag, startPoint x: 283, startPoint y: 359, endPoint x: 277, endPoint y: 360, distance: 5.8
click at [277, 360] on icon at bounding box center [278, 360] width 8 height 8
click at [365, 357] on div "will" at bounding box center [370, 375] width 60 height 48
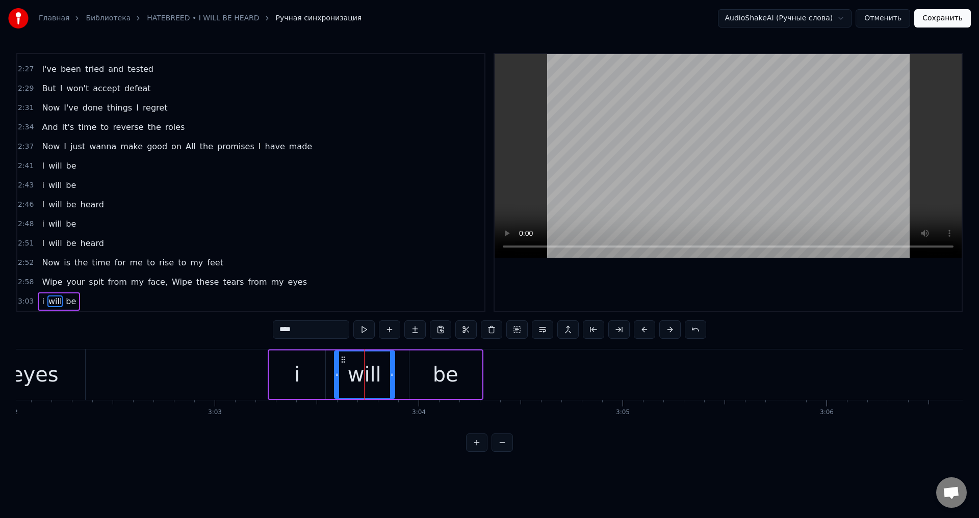
drag, startPoint x: 350, startPoint y: 357, endPoint x: 344, endPoint y: 360, distance: 6.6
click at [344, 360] on icon at bounding box center [343, 360] width 8 height 8
click at [389, 371] on div at bounding box center [391, 375] width 4 height 46
click at [419, 363] on div "be" at bounding box center [445, 375] width 72 height 48
type input "**"
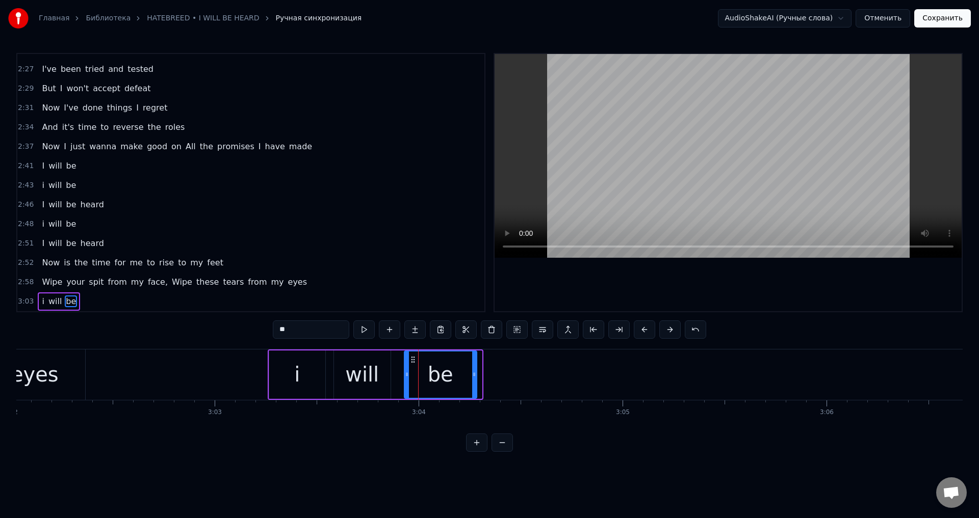
drag, startPoint x: 416, startPoint y: 358, endPoint x: 411, endPoint y: 360, distance: 5.5
click at [411, 360] on icon at bounding box center [413, 360] width 8 height 8
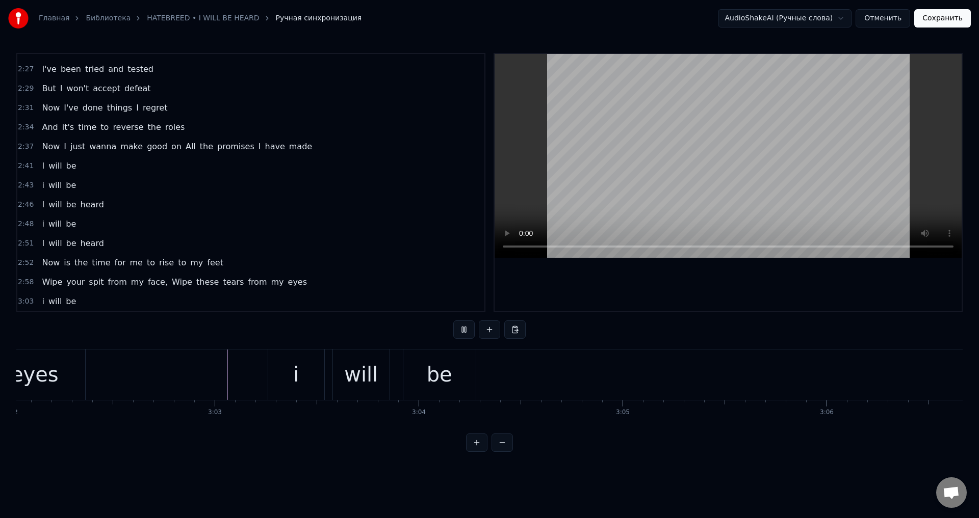
scroll to position [0, 37125]
click at [946, 23] on button "Сохранить" at bounding box center [942, 18] width 57 height 18
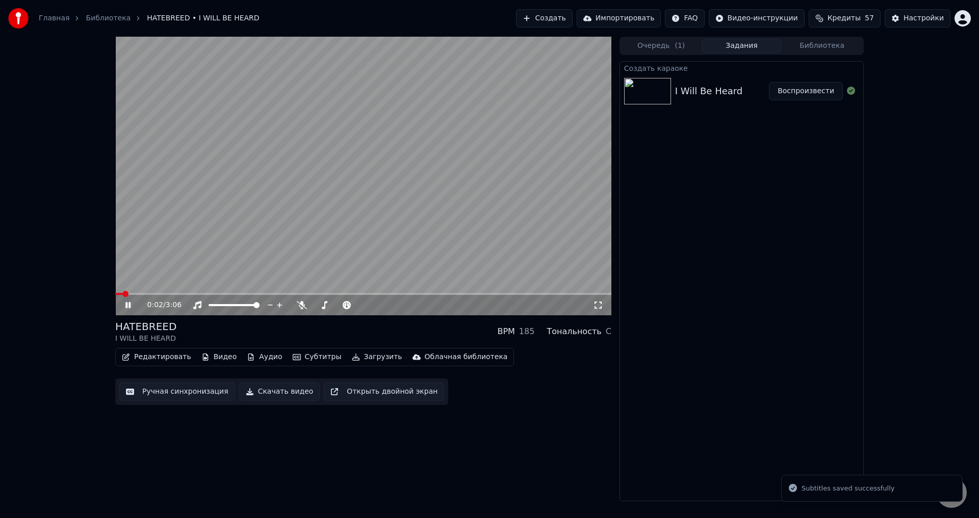
click at [601, 307] on icon at bounding box center [597, 305] width 7 height 7
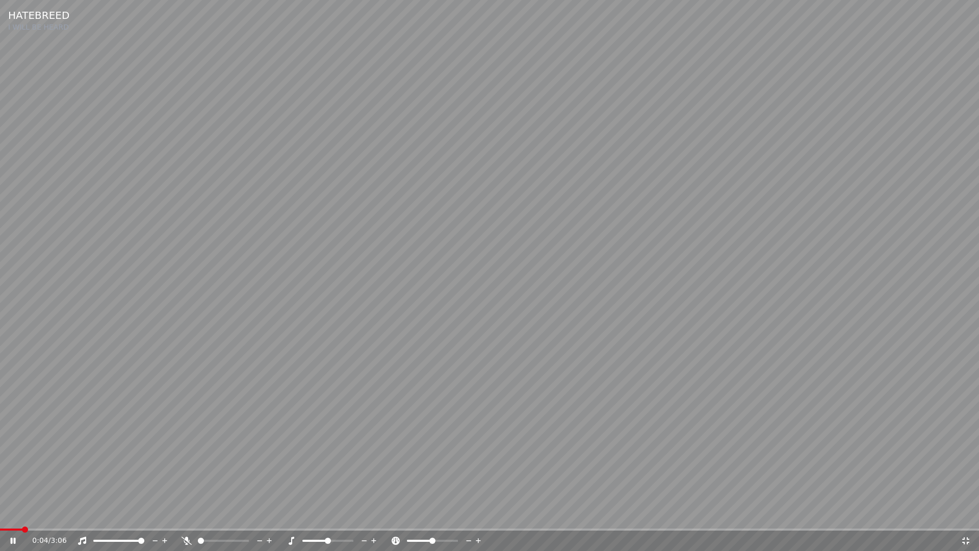
click at [532, 518] on span at bounding box center [489, 529] width 979 height 2
click at [570, 518] on span at bounding box center [489, 529] width 979 height 2
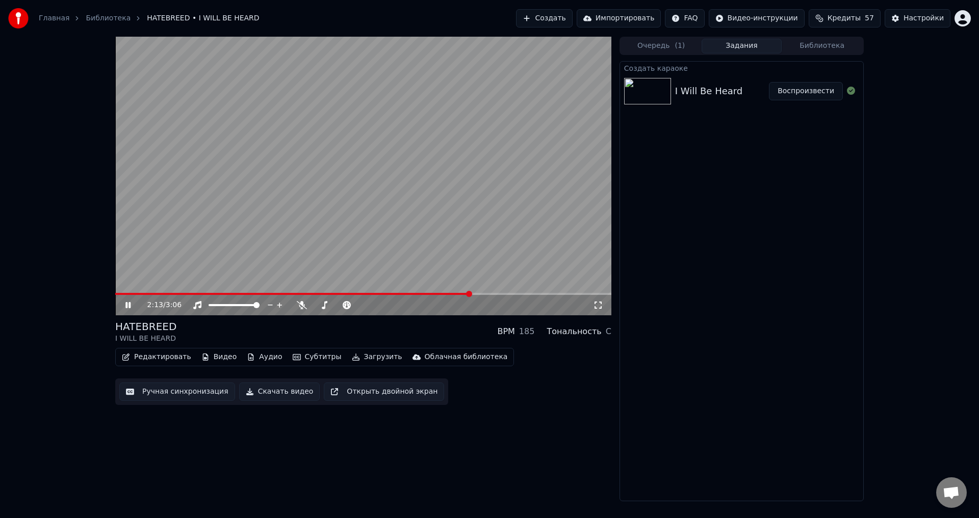
click at [360, 330] on div "HATEBREED I WILL BE HEARD BPM 185 Тональность C" at bounding box center [363, 332] width 496 height 24
